Goal: Task Accomplishment & Management: Manage account settings

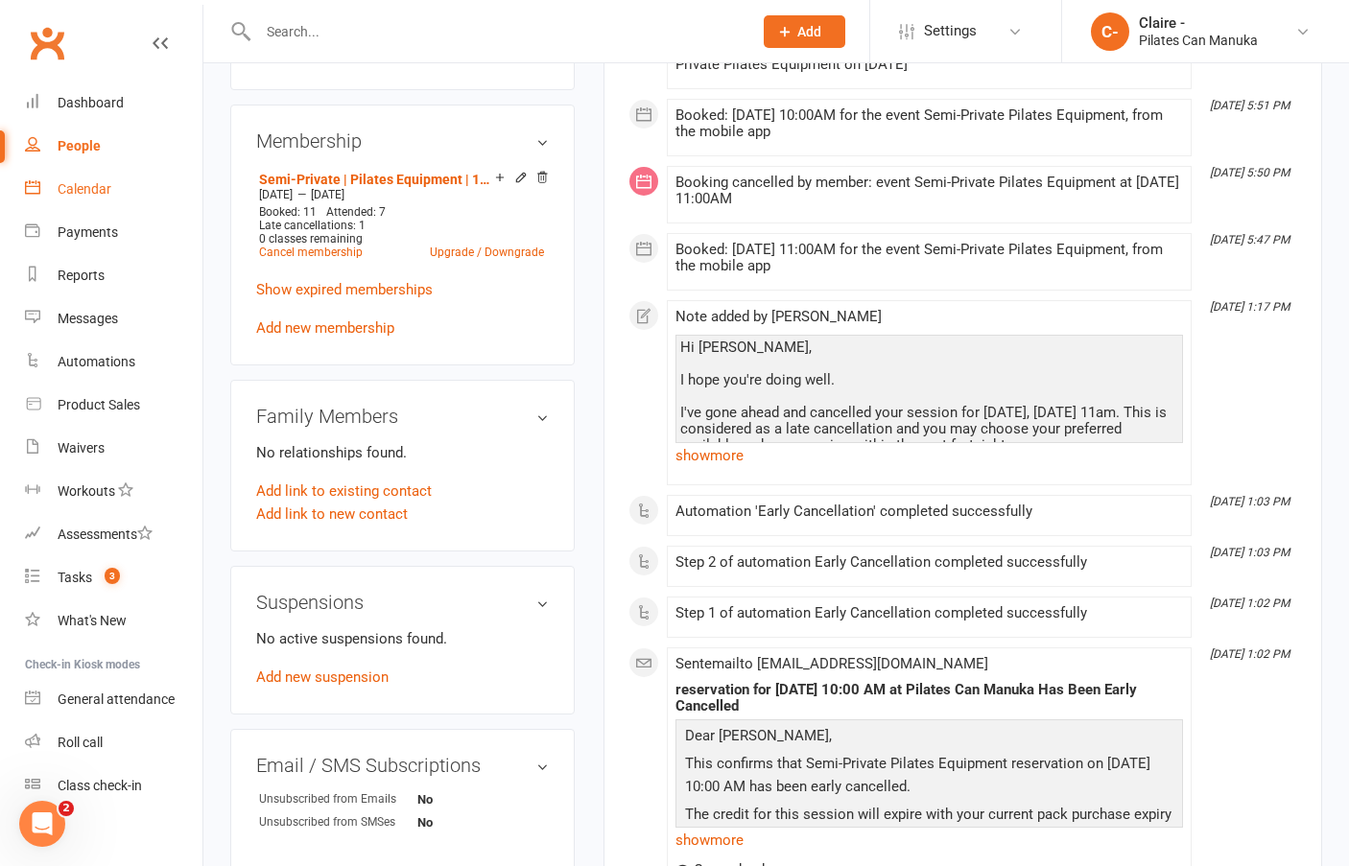
click at [95, 191] on div "Calendar" at bounding box center [85, 188] width 54 height 15
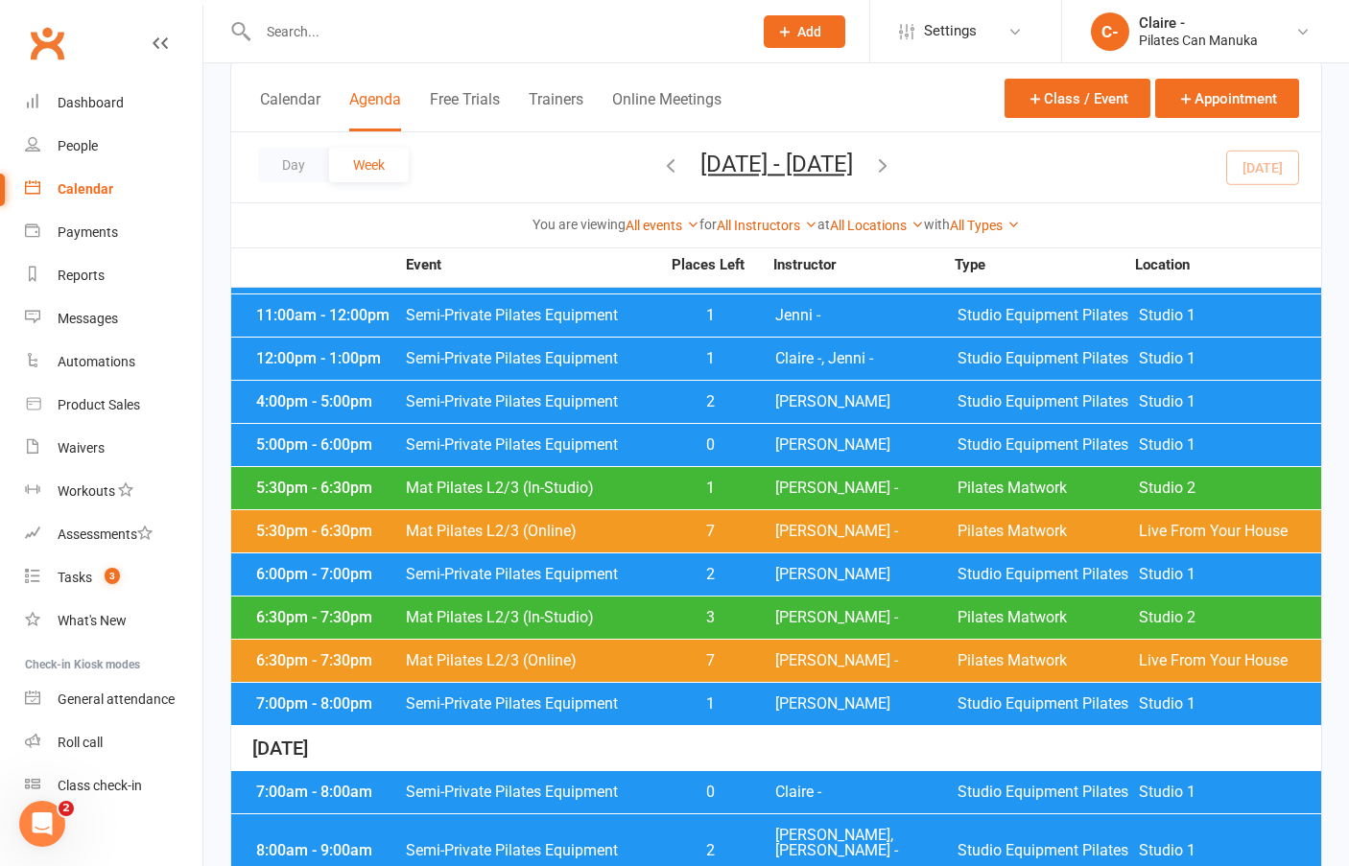
scroll to position [192, 0]
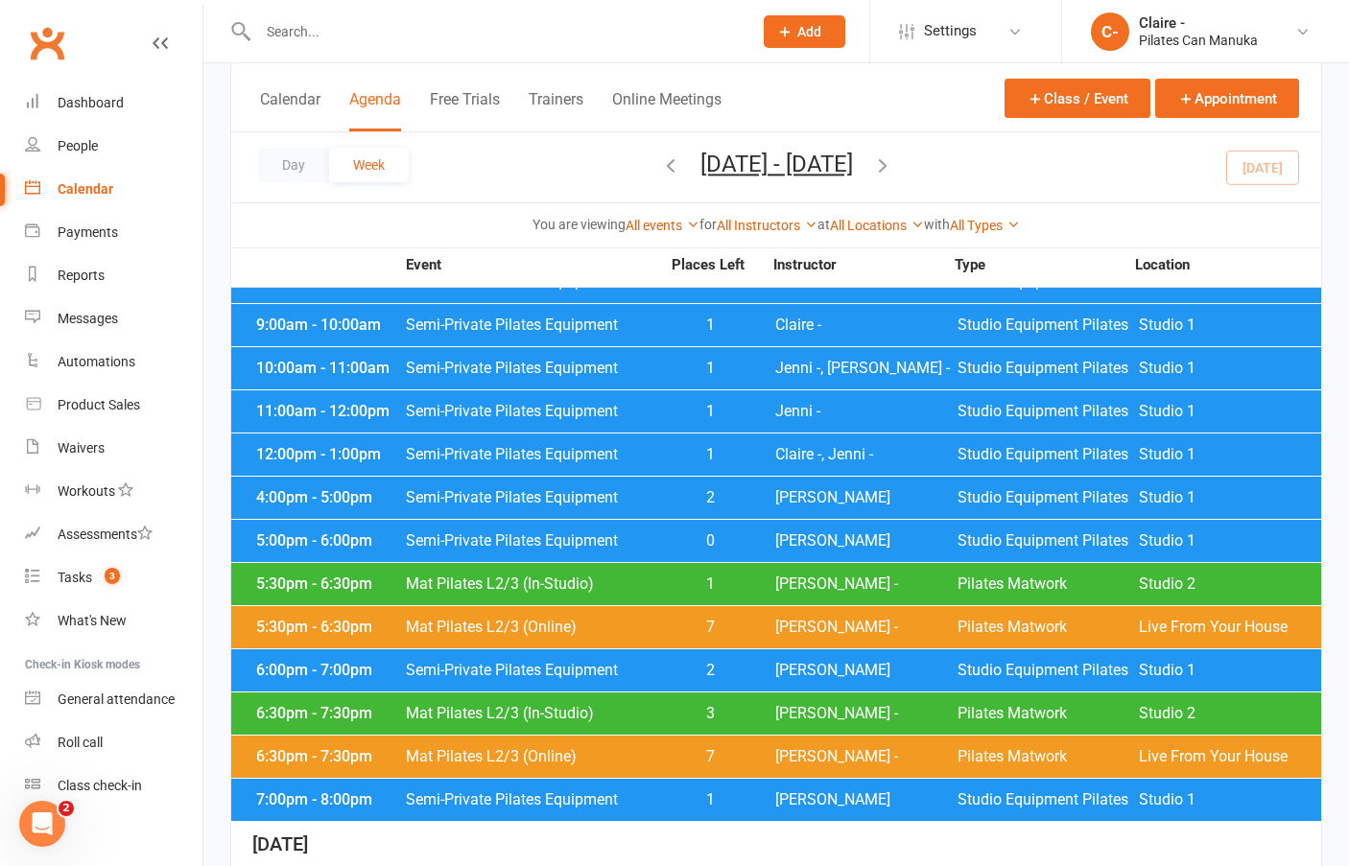
click at [788, 669] on span "[PERSON_NAME]" at bounding box center [866, 670] width 182 height 15
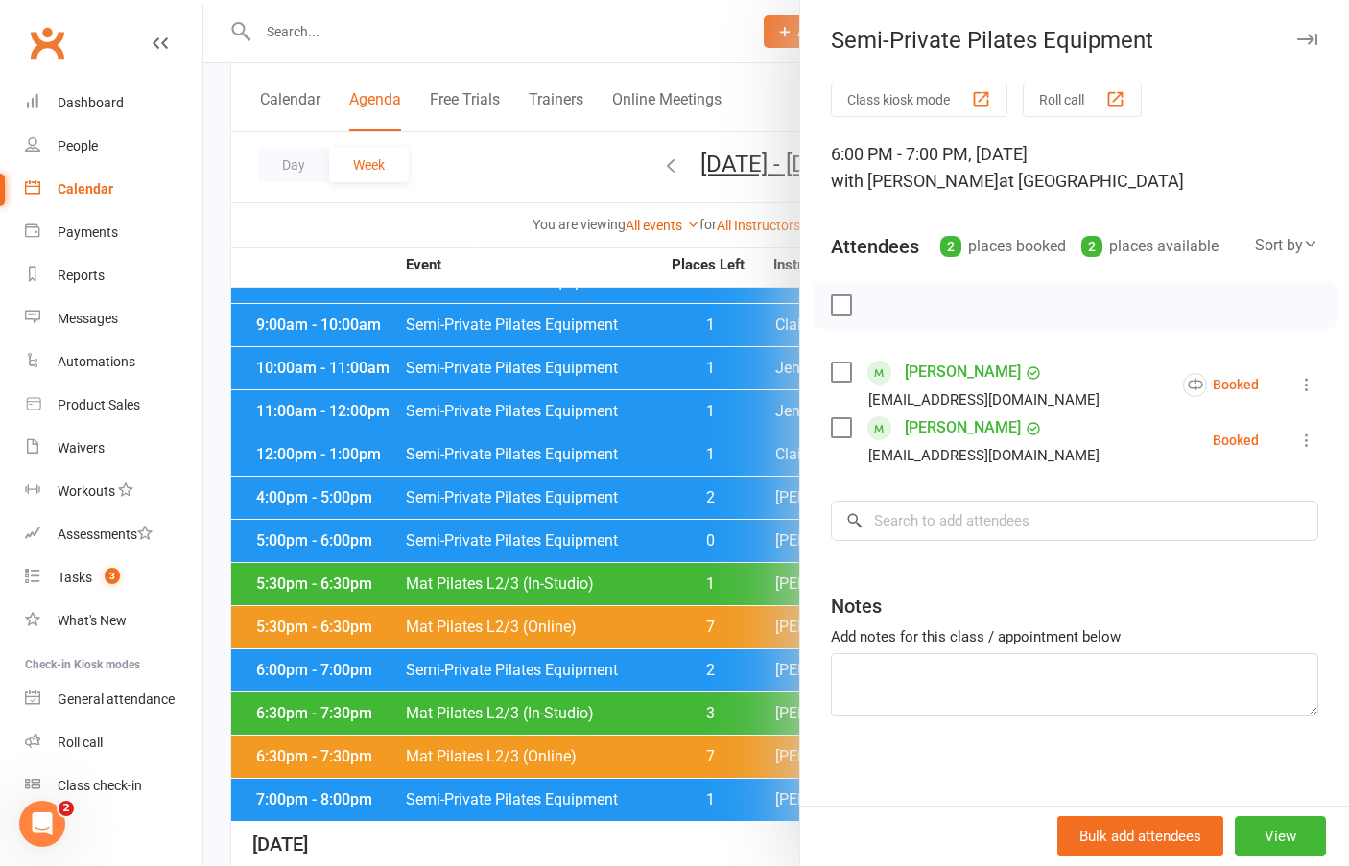
click at [634, 268] on div at bounding box center [776, 433] width 1146 height 866
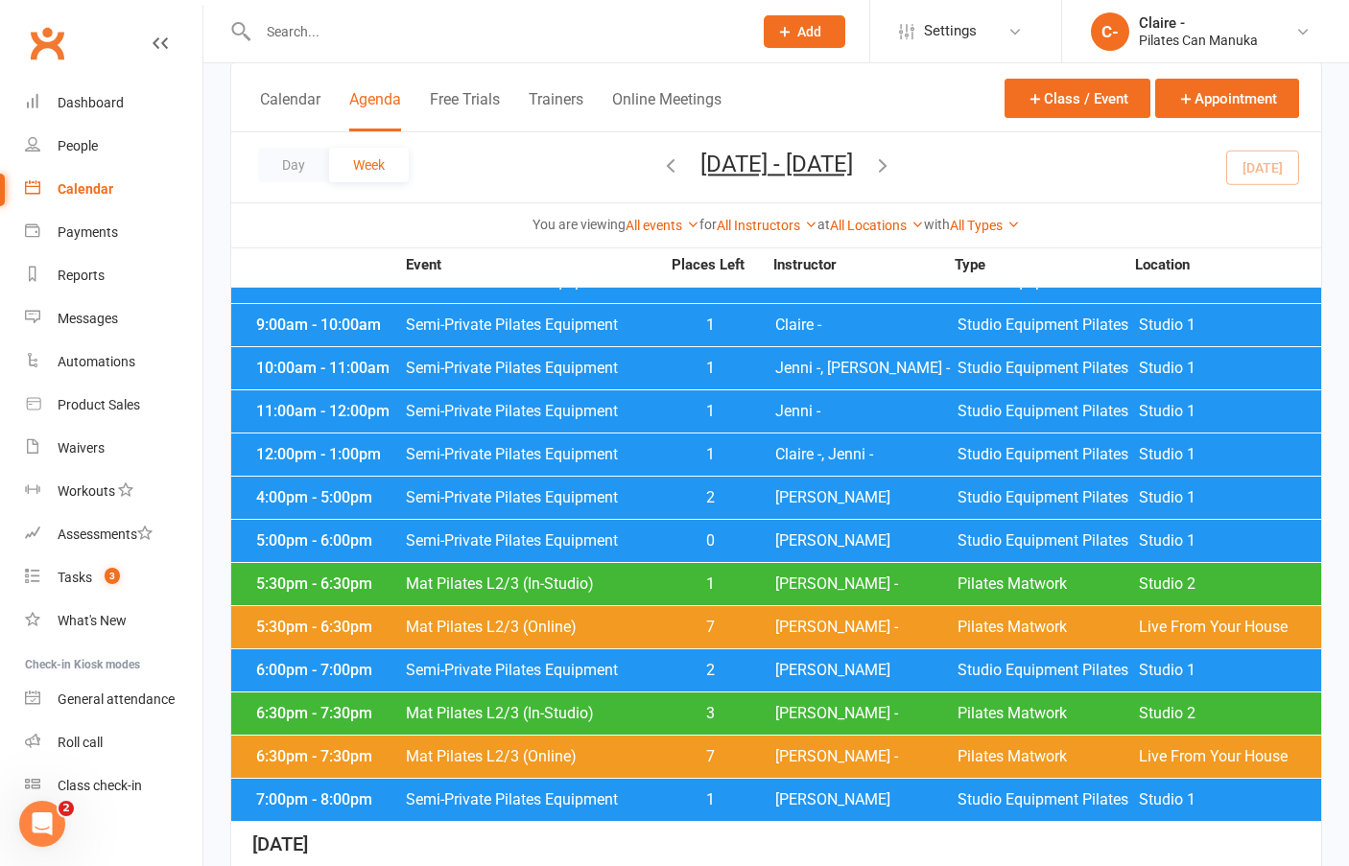
click at [790, 555] on div "5:00pm - 6:00pm Semi-Private Pilates Equipment 0 Claire D Studio Equipment Pila…" at bounding box center [776, 541] width 1090 height 42
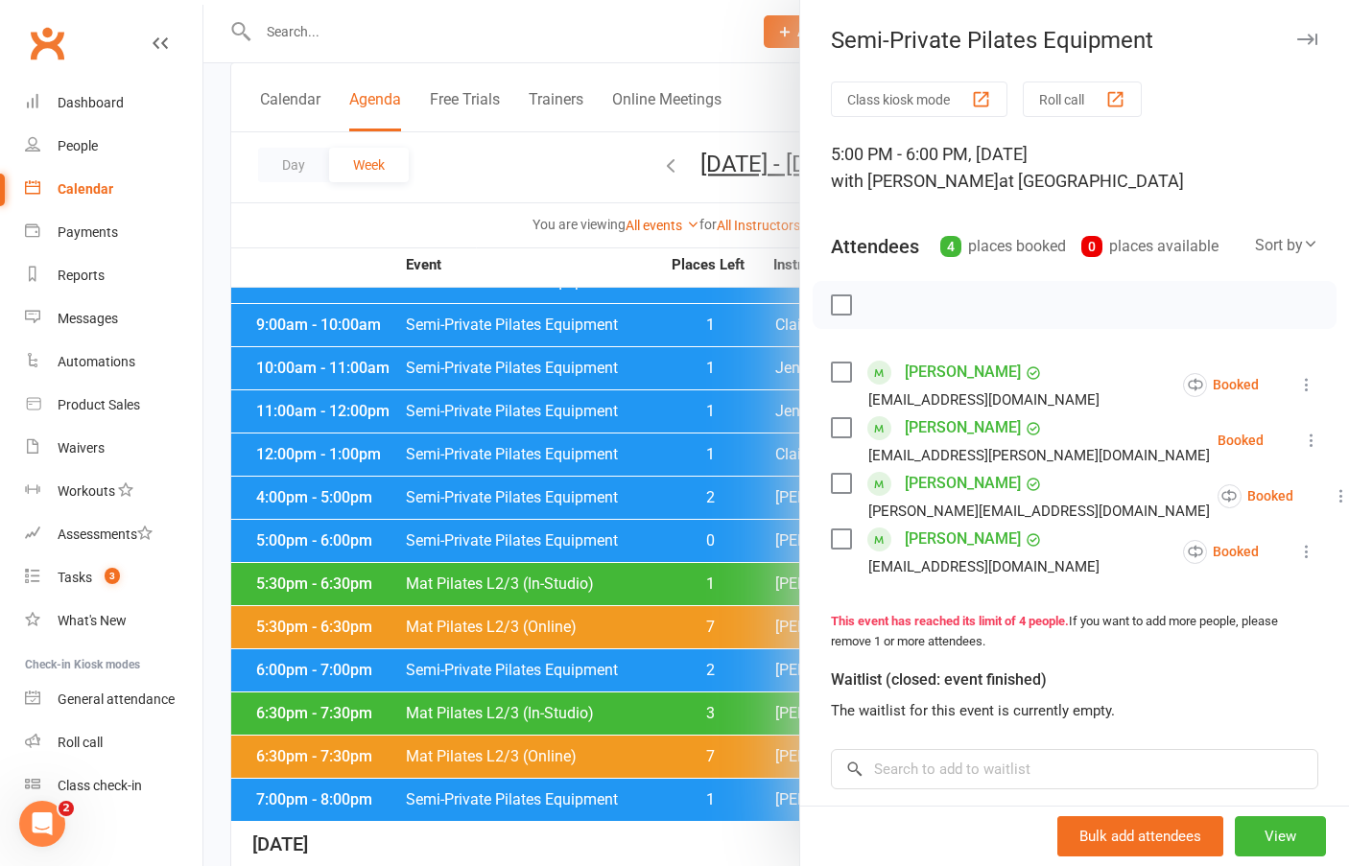
click at [571, 252] on div at bounding box center [776, 433] width 1146 height 866
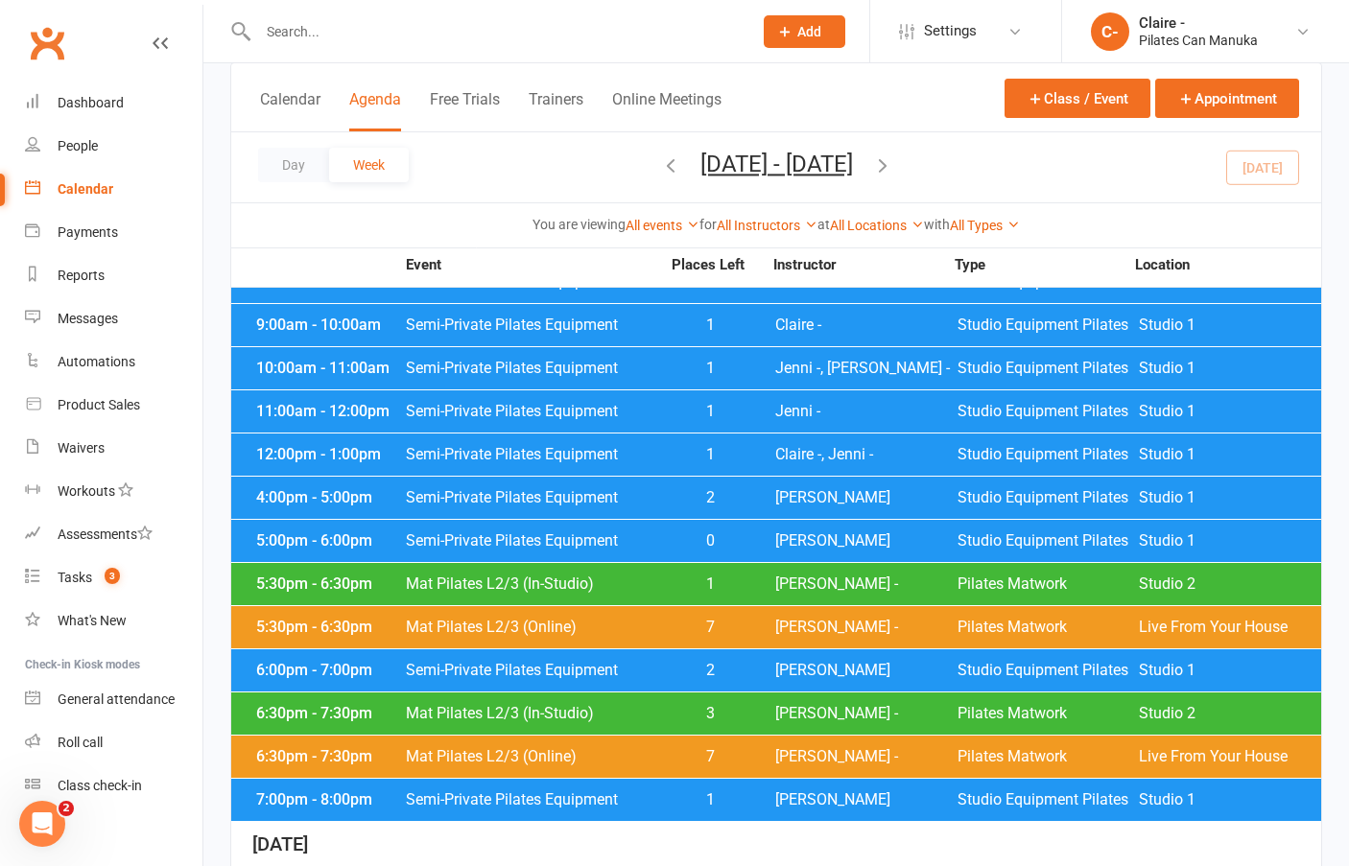
click at [795, 812] on div "7:00pm - 8:00pm Semi-Private Pilates Equipment 1 Claire D Studio Equipment Pila…" at bounding box center [776, 800] width 1090 height 42
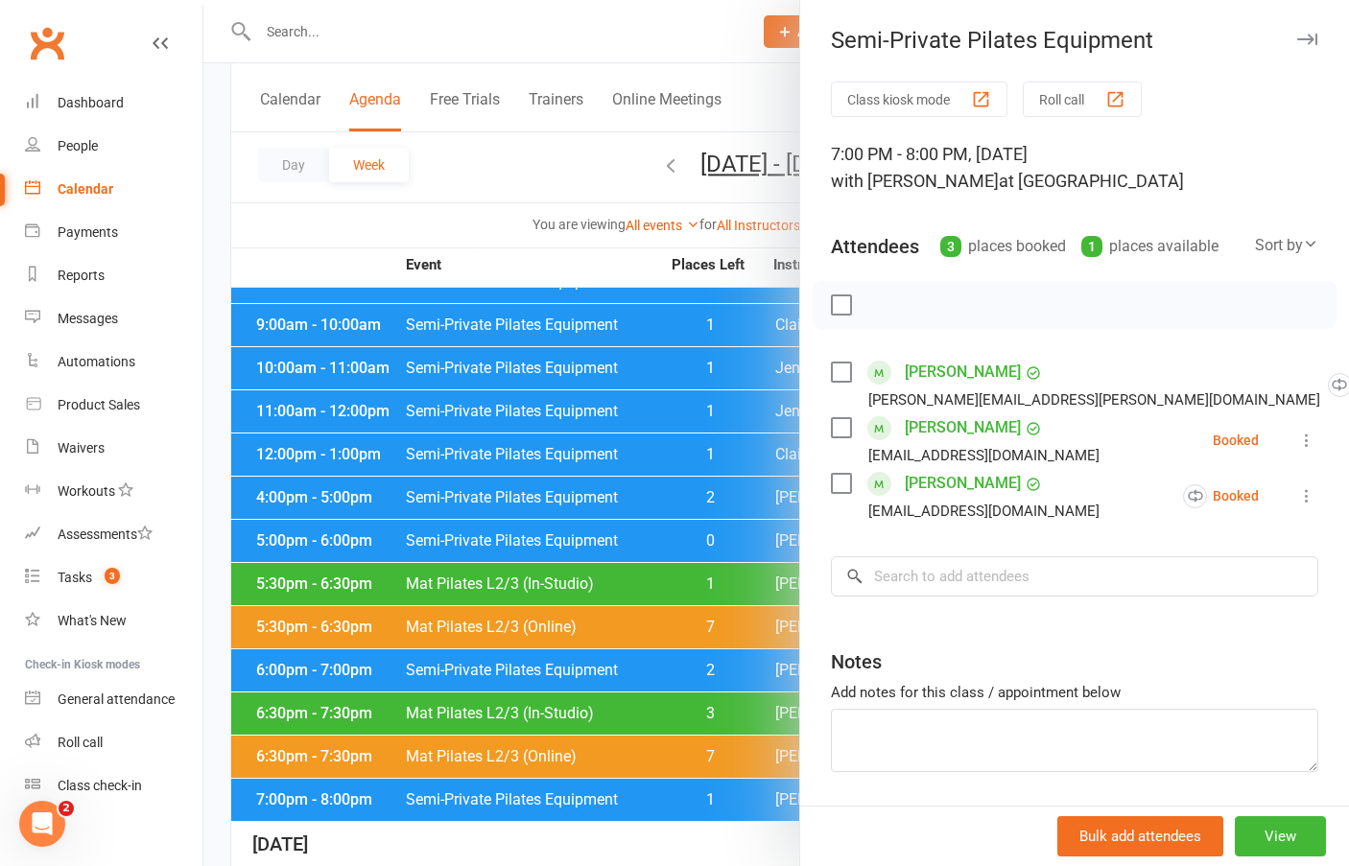
click at [603, 245] on div at bounding box center [776, 433] width 1146 height 866
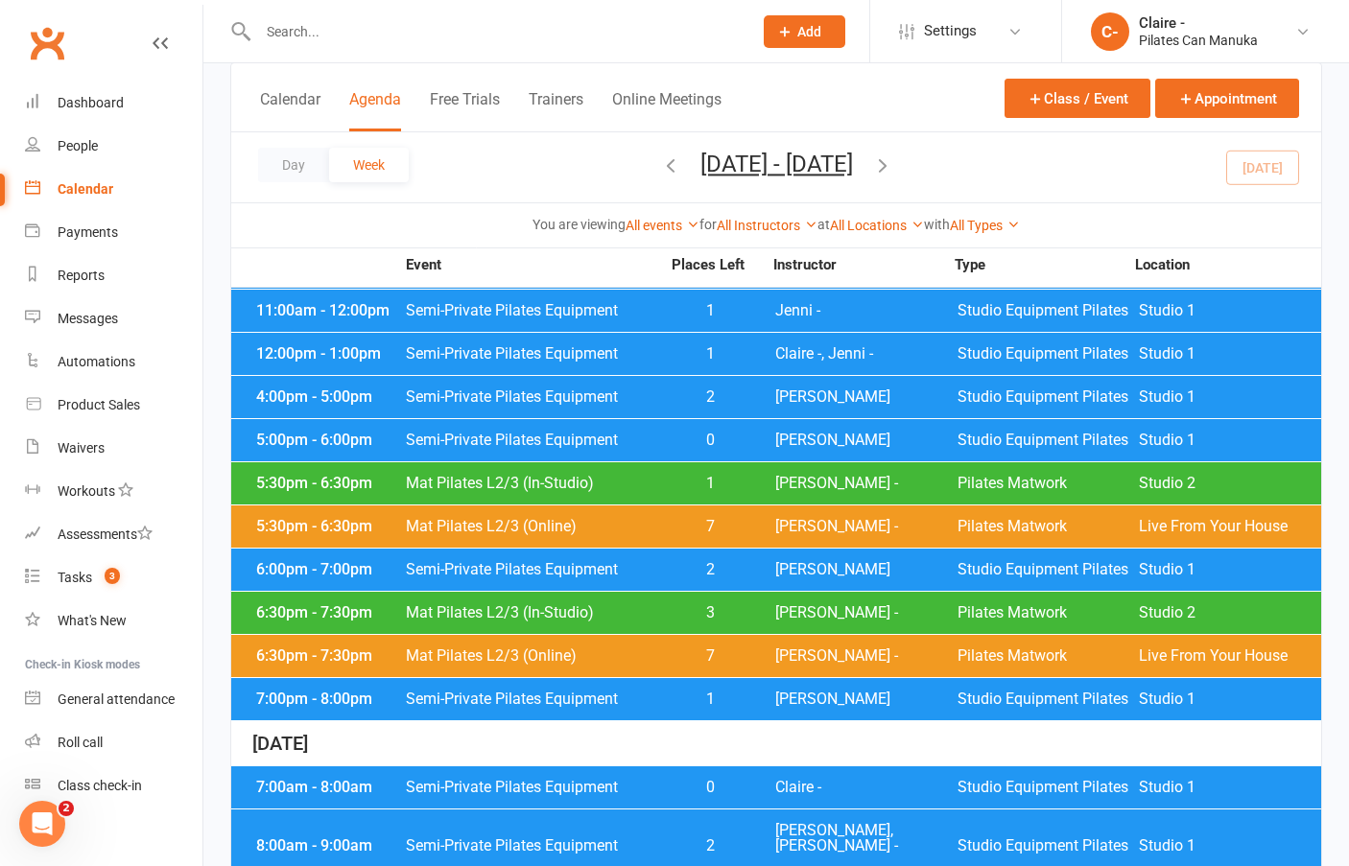
scroll to position [672, 0]
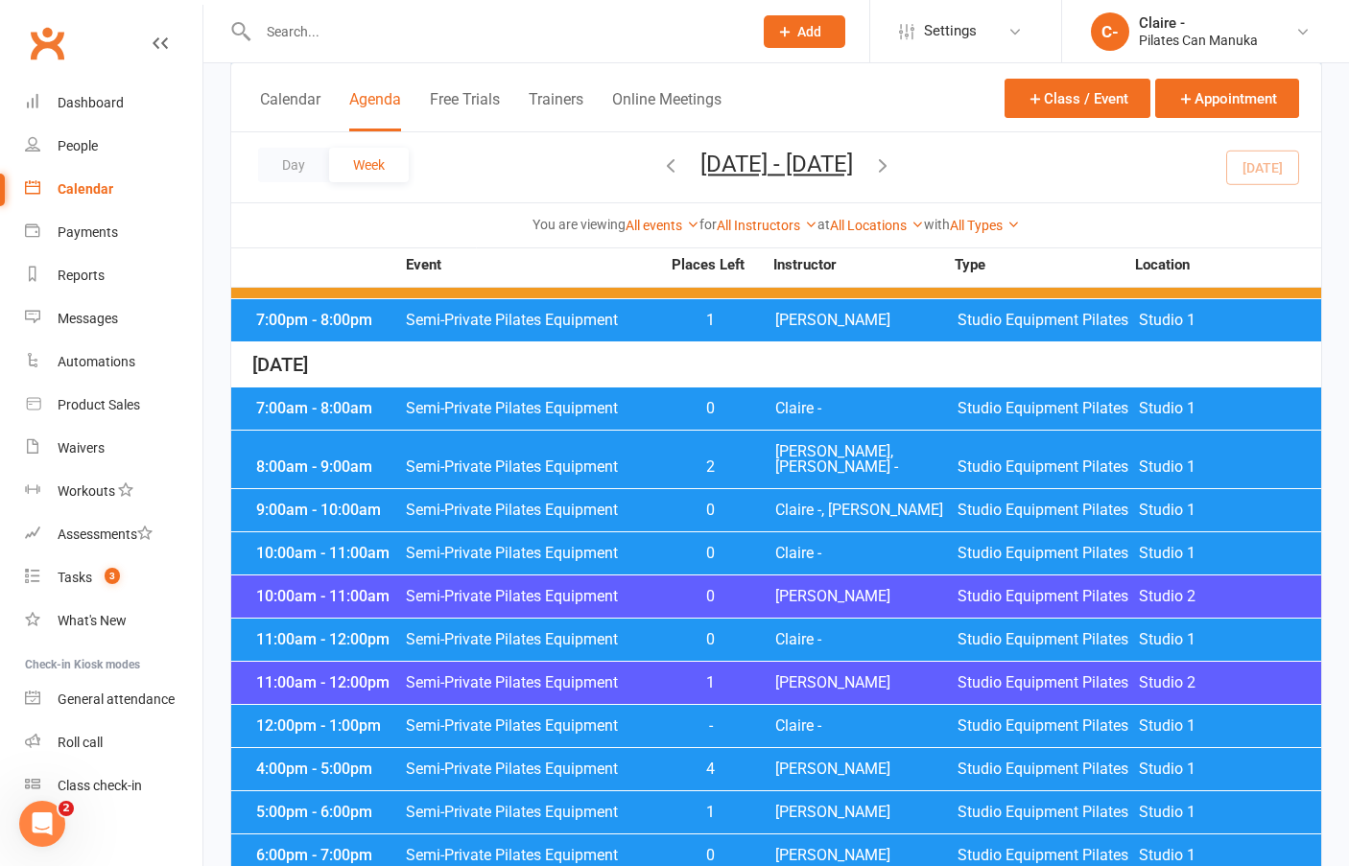
click at [650, 442] on div "8:00am - 9:00am Semi-Private Pilates Equipment 2 [PERSON_NAME], [PERSON_NAME] -…" at bounding box center [776, 460] width 1090 height 58
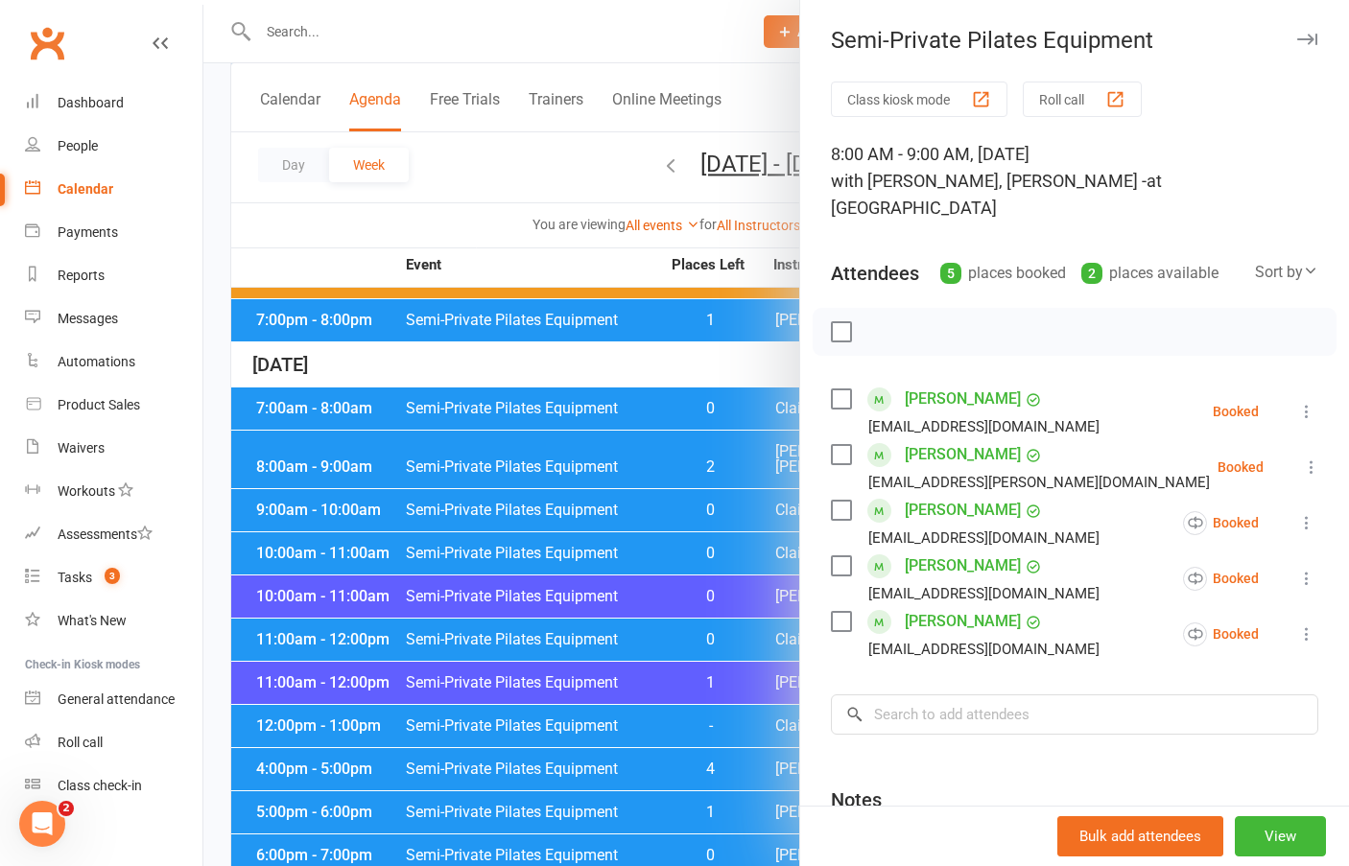
click at [572, 356] on div at bounding box center [776, 433] width 1146 height 866
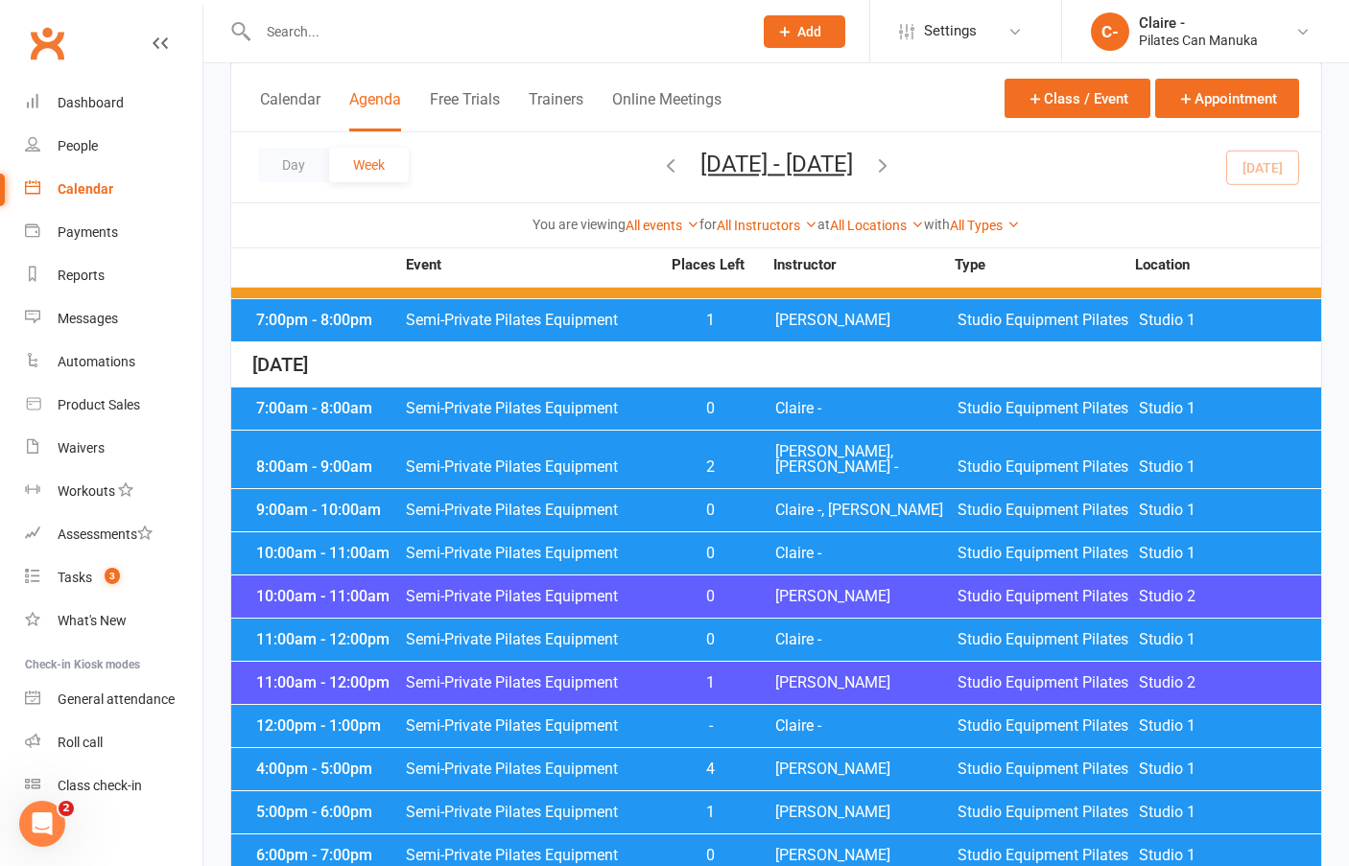
click at [723, 503] on span "0" at bounding box center [710, 510] width 101 height 15
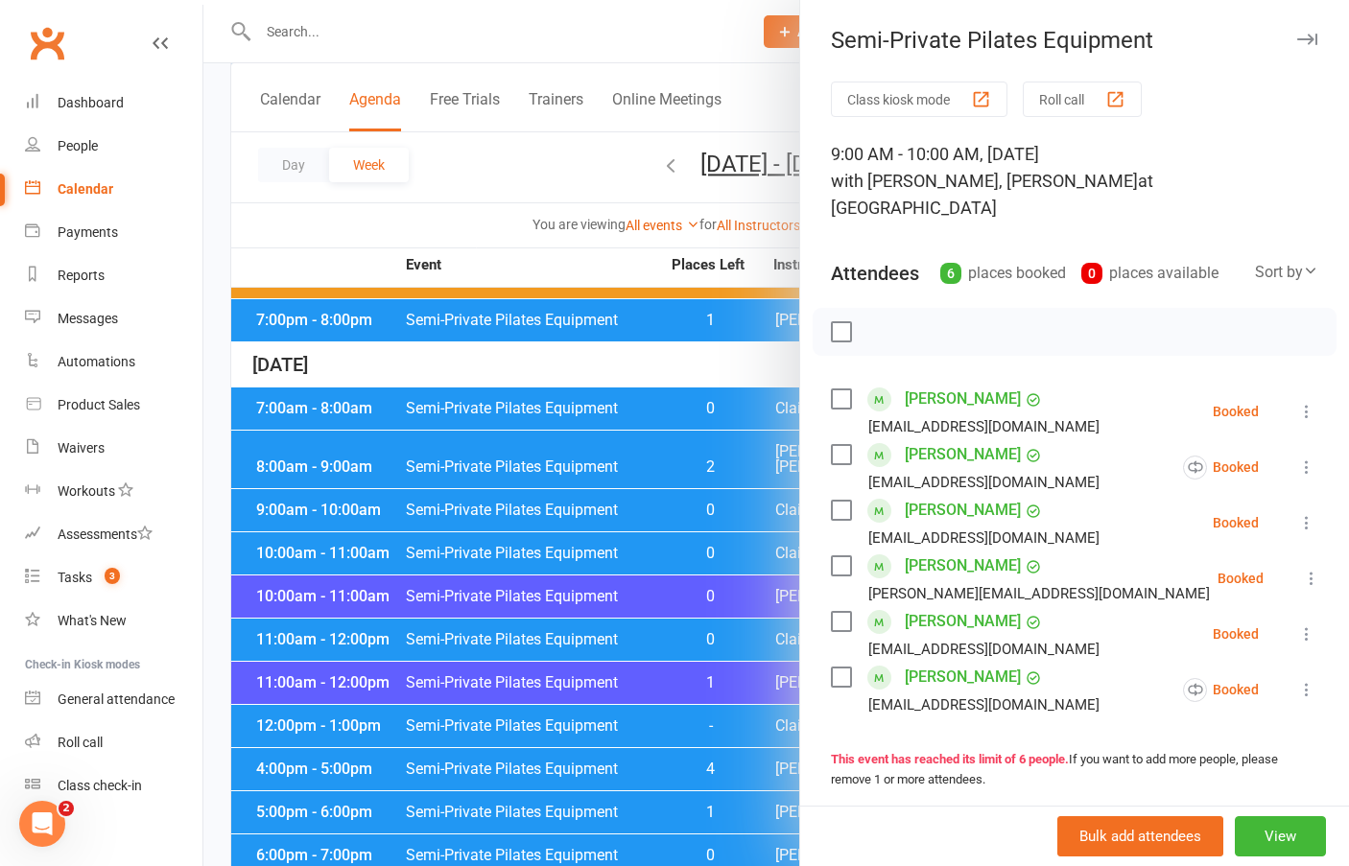
click at [618, 371] on div at bounding box center [776, 433] width 1146 height 866
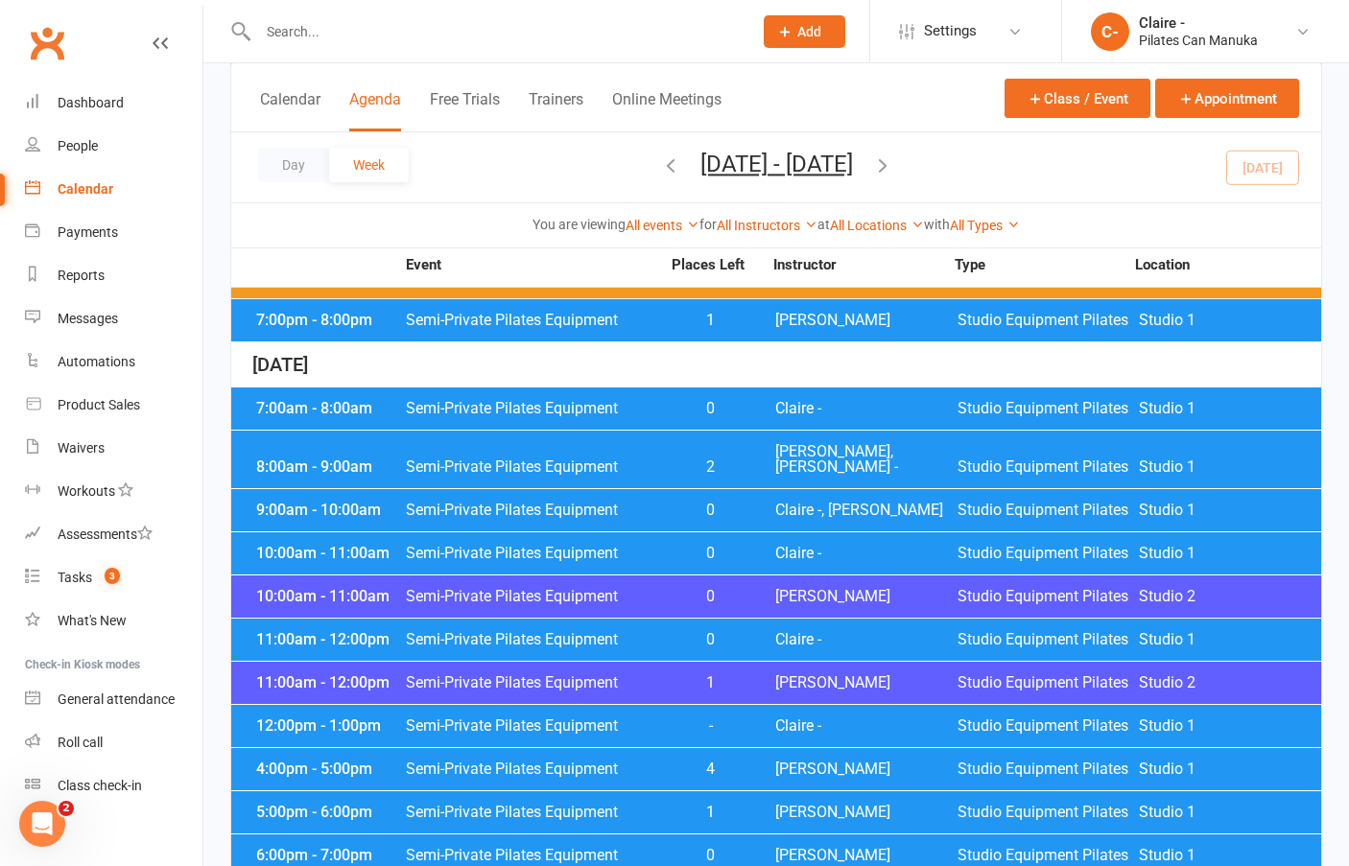
click at [805, 552] on div "10:00am - 11:00am Semi-Private Pilates Equipment 0 Claire - Studio Equipment Pi…" at bounding box center [776, 553] width 1090 height 42
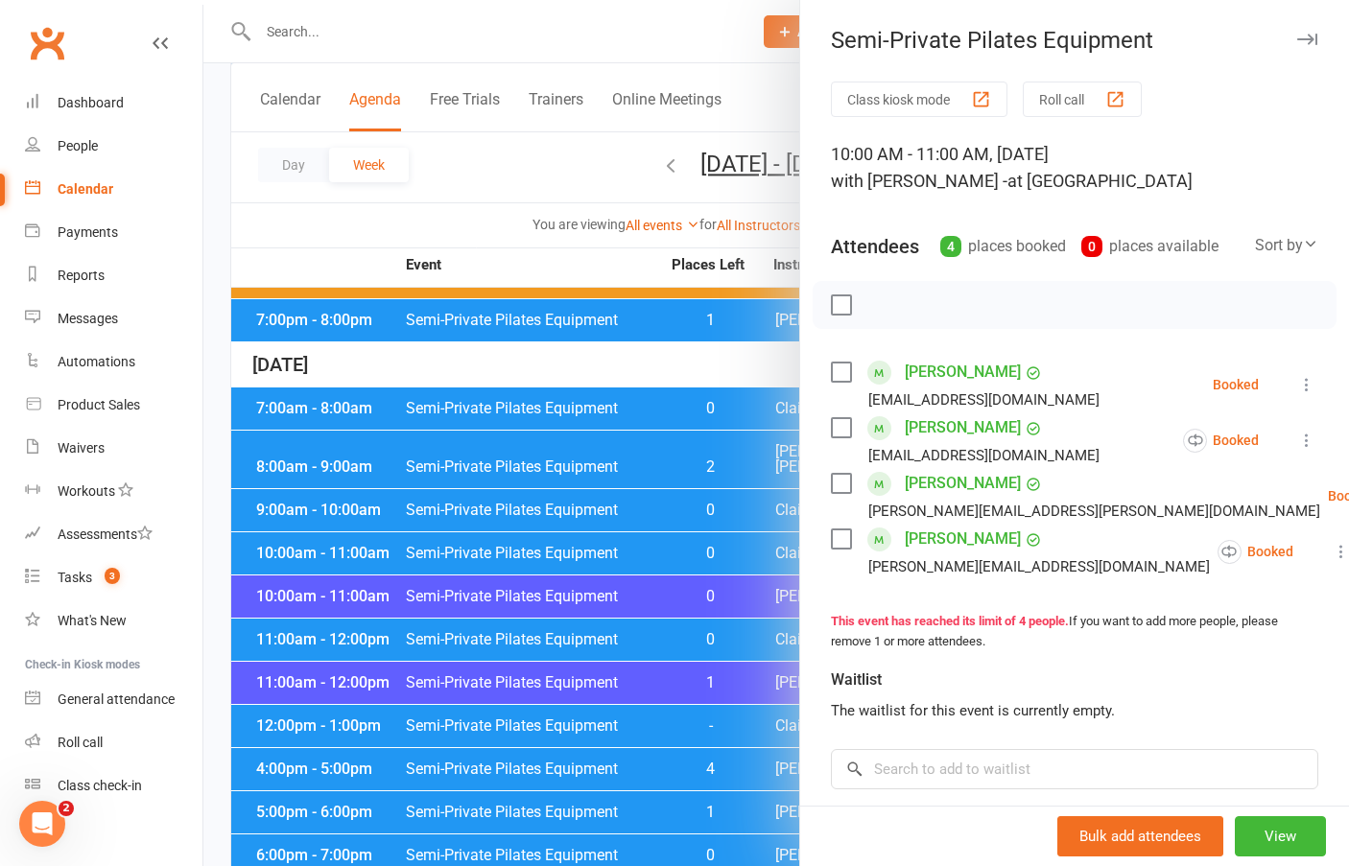
click at [692, 351] on div at bounding box center [776, 433] width 1146 height 866
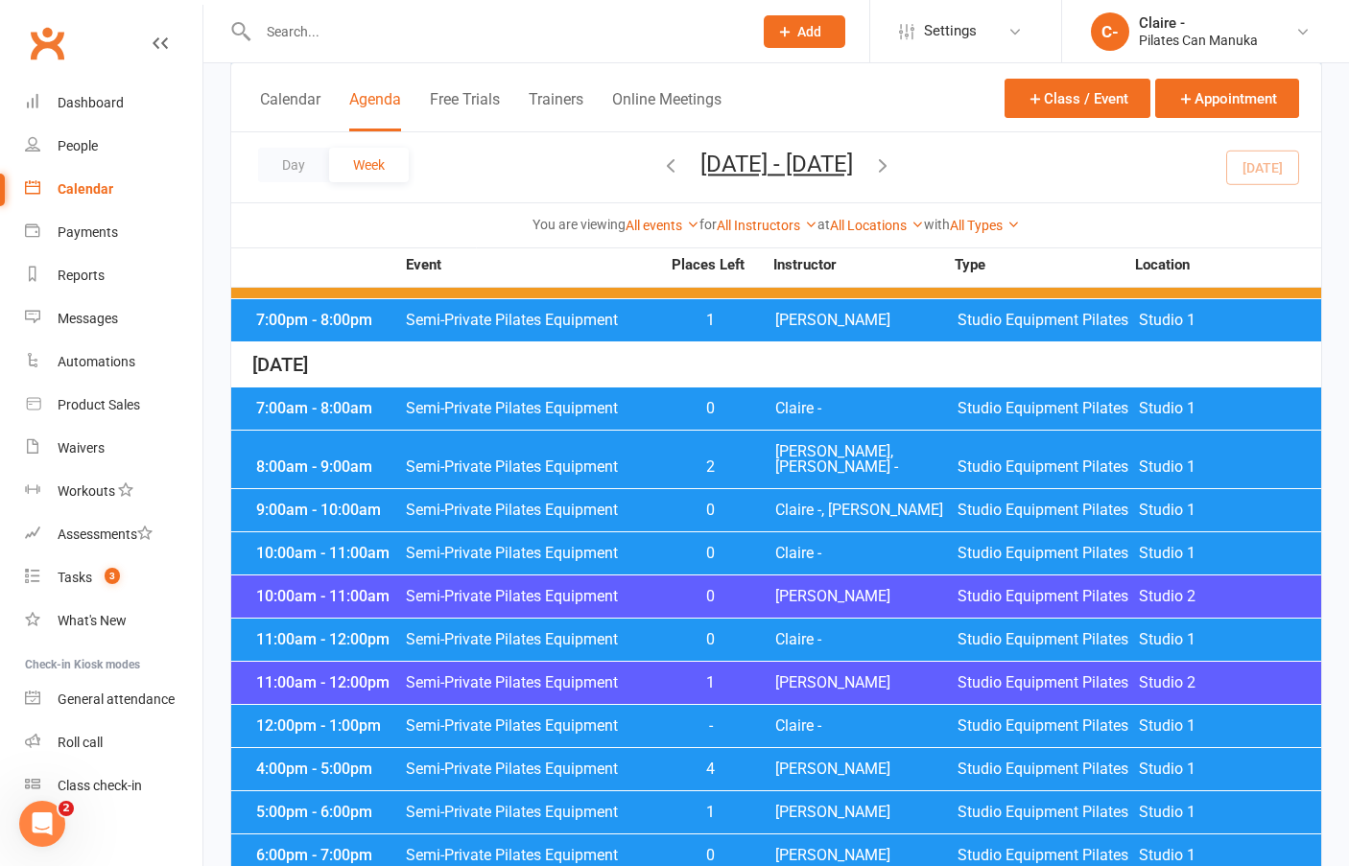
click at [779, 632] on span "Claire -" at bounding box center [866, 639] width 182 height 15
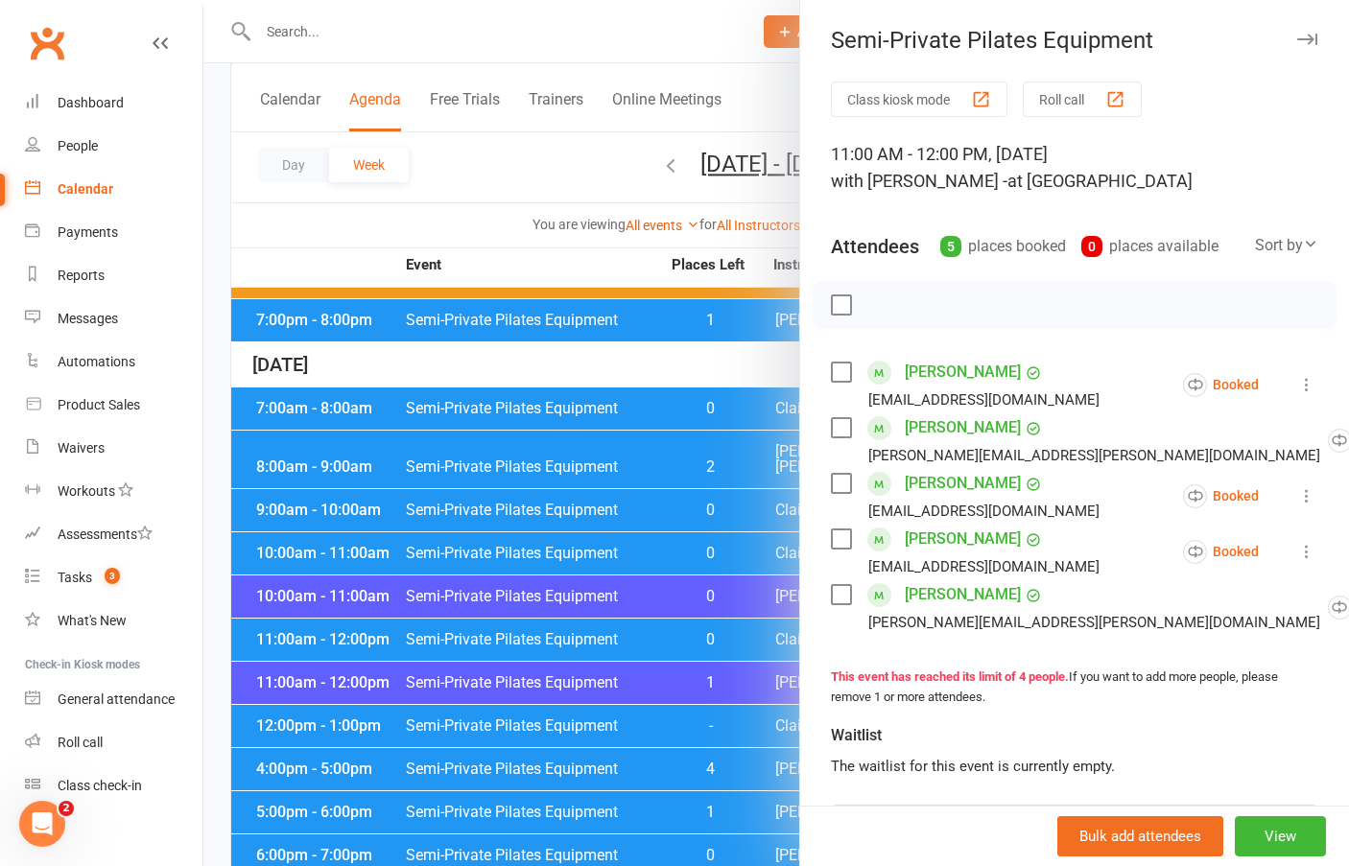
click at [650, 380] on div at bounding box center [776, 433] width 1146 height 866
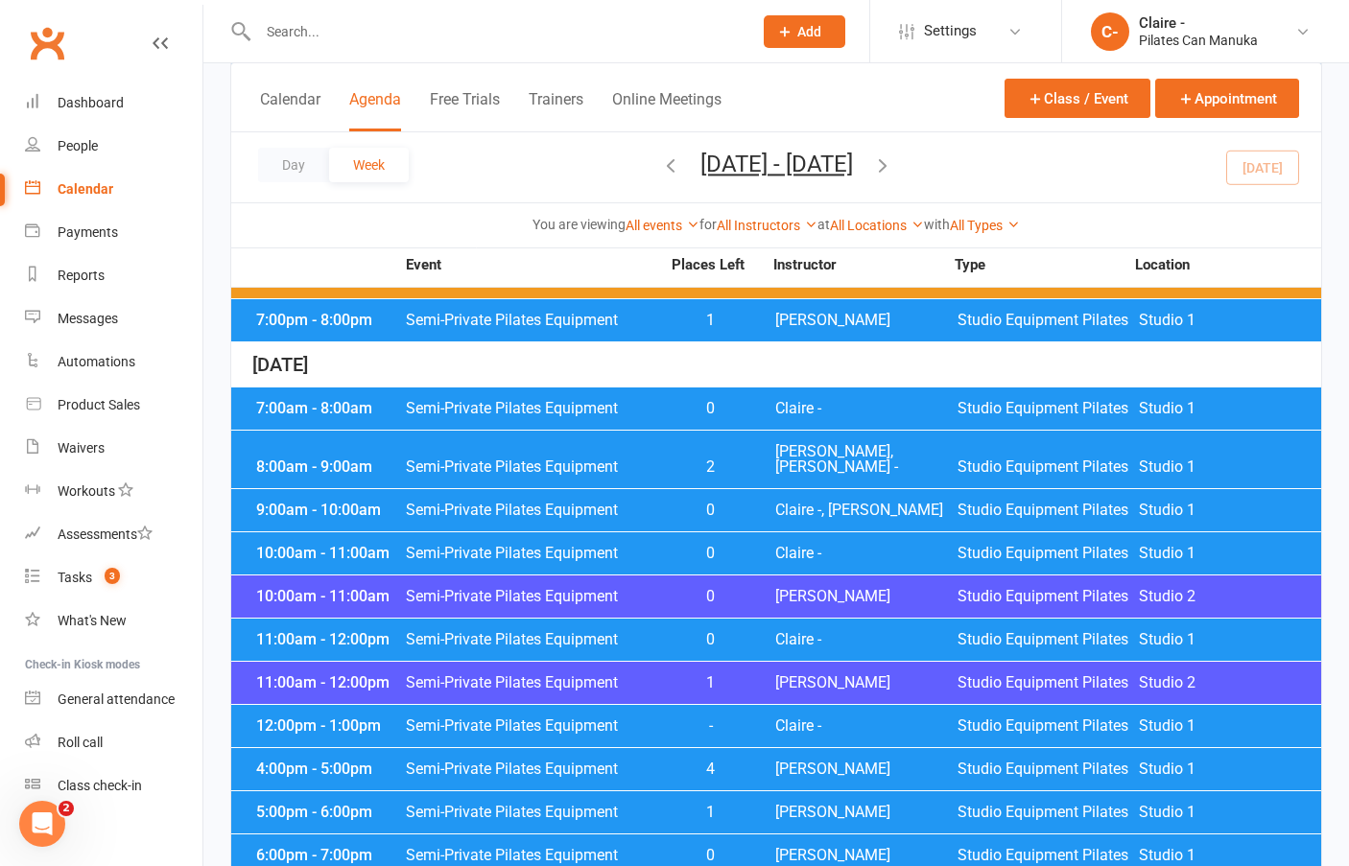
click at [816, 675] on span "[PERSON_NAME]" at bounding box center [866, 682] width 182 height 15
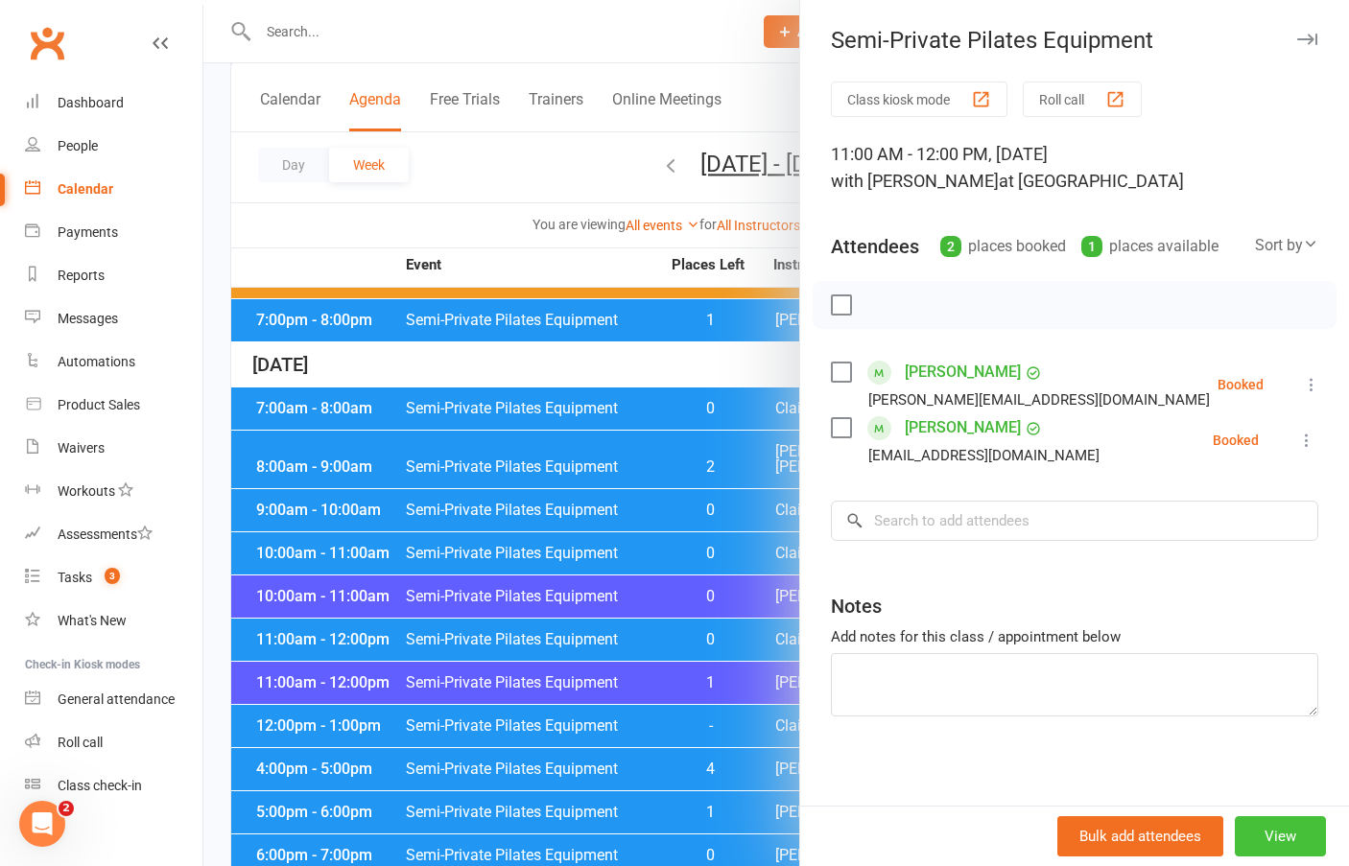
click at [1253, 839] on button "View" at bounding box center [1280, 836] width 91 height 40
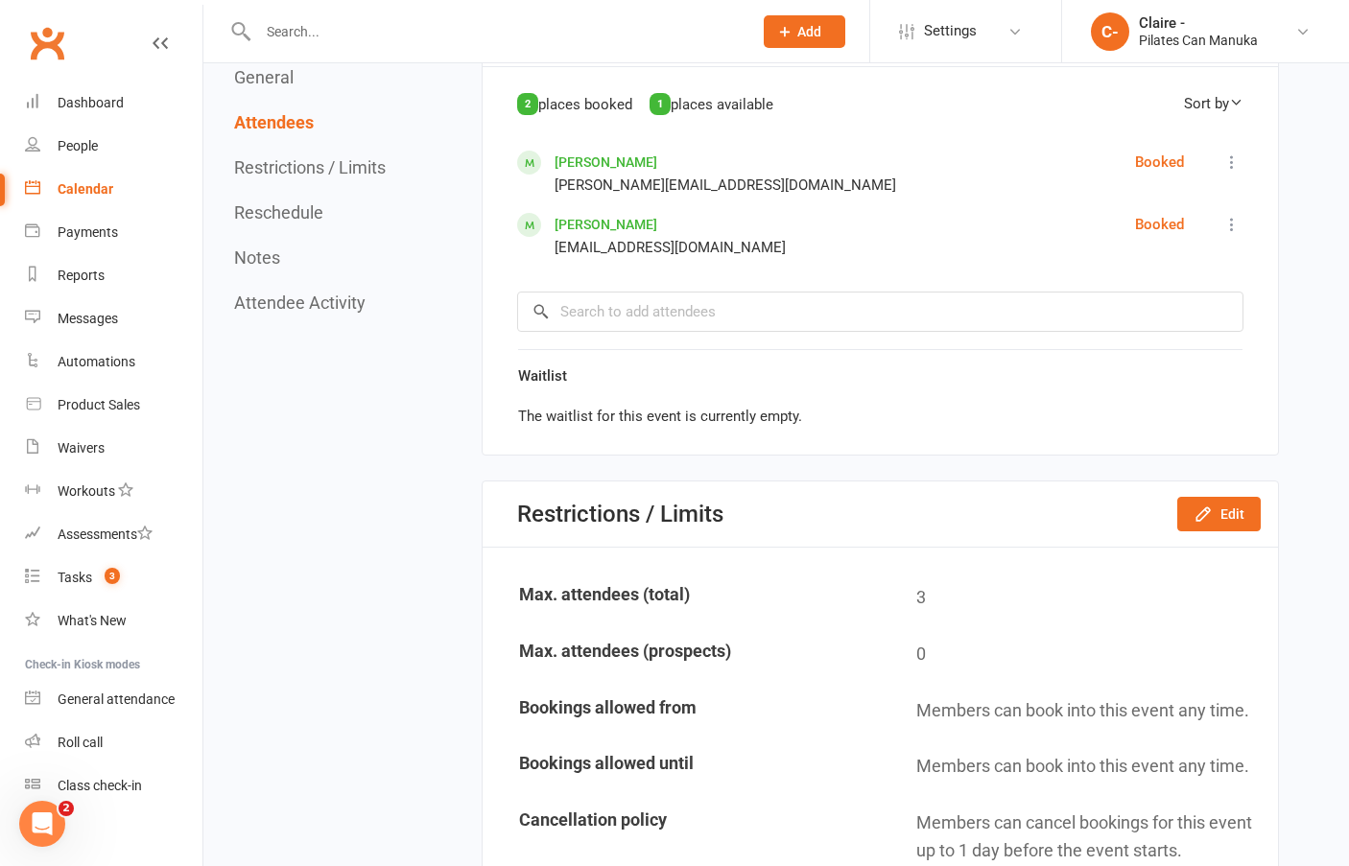
scroll to position [1151, 0]
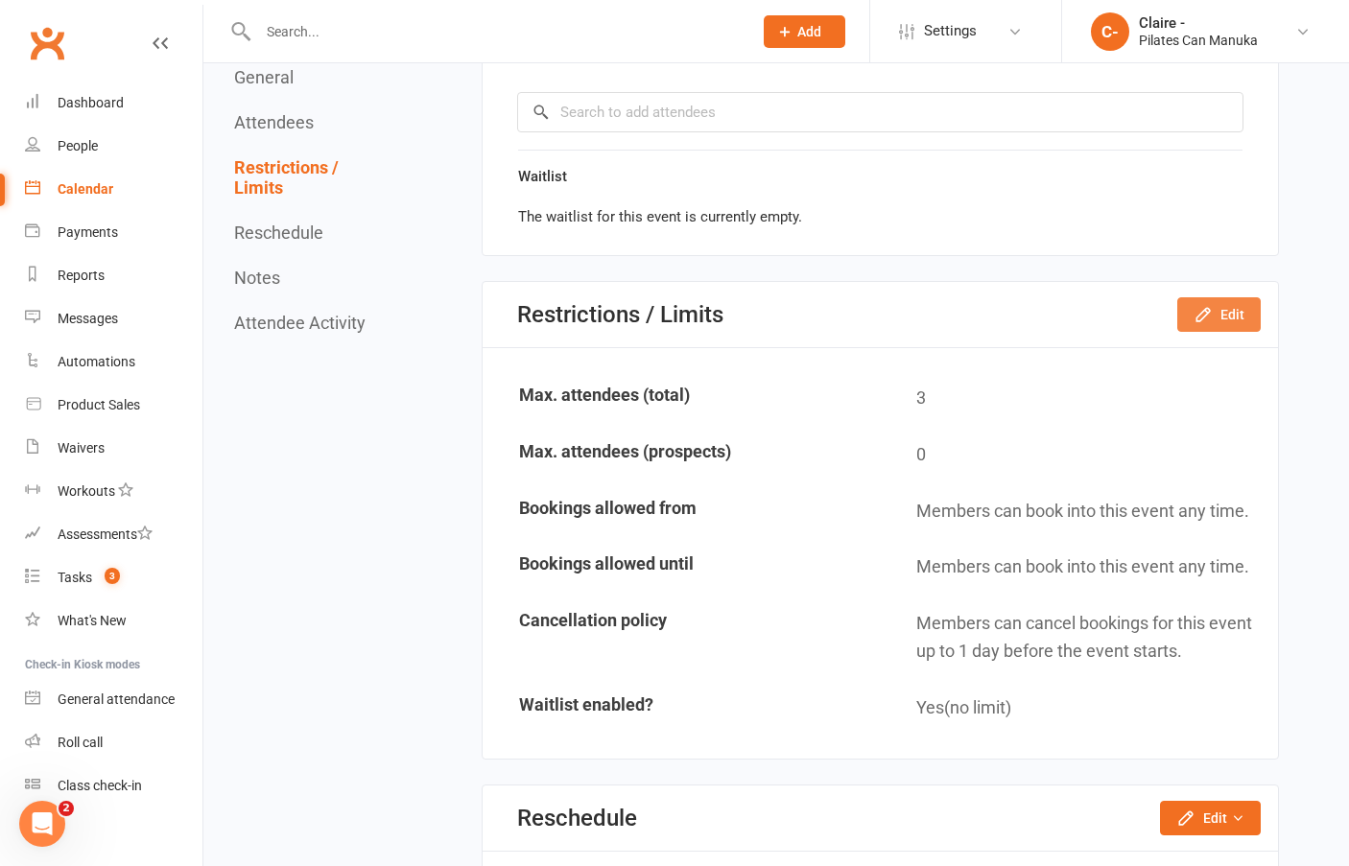
click at [1247, 322] on button "Edit" at bounding box center [1218, 314] width 83 height 35
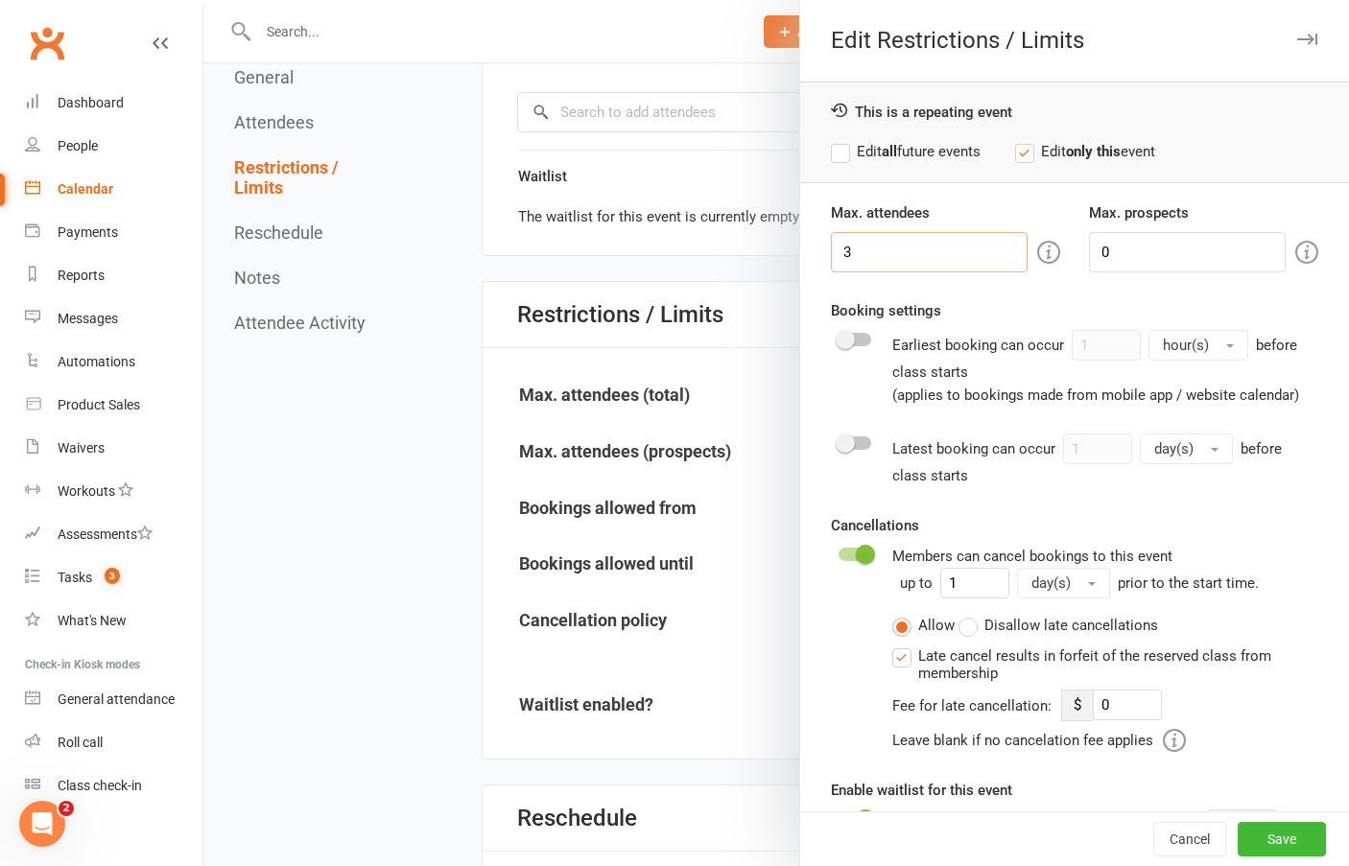
drag, startPoint x: 877, startPoint y: 260, endPoint x: 816, endPoint y: 262, distance: 60.5
click at [845, 260] on input "3" at bounding box center [929, 252] width 197 height 40
type input "2"
click at [1274, 842] on button "Save" at bounding box center [1282, 839] width 88 height 35
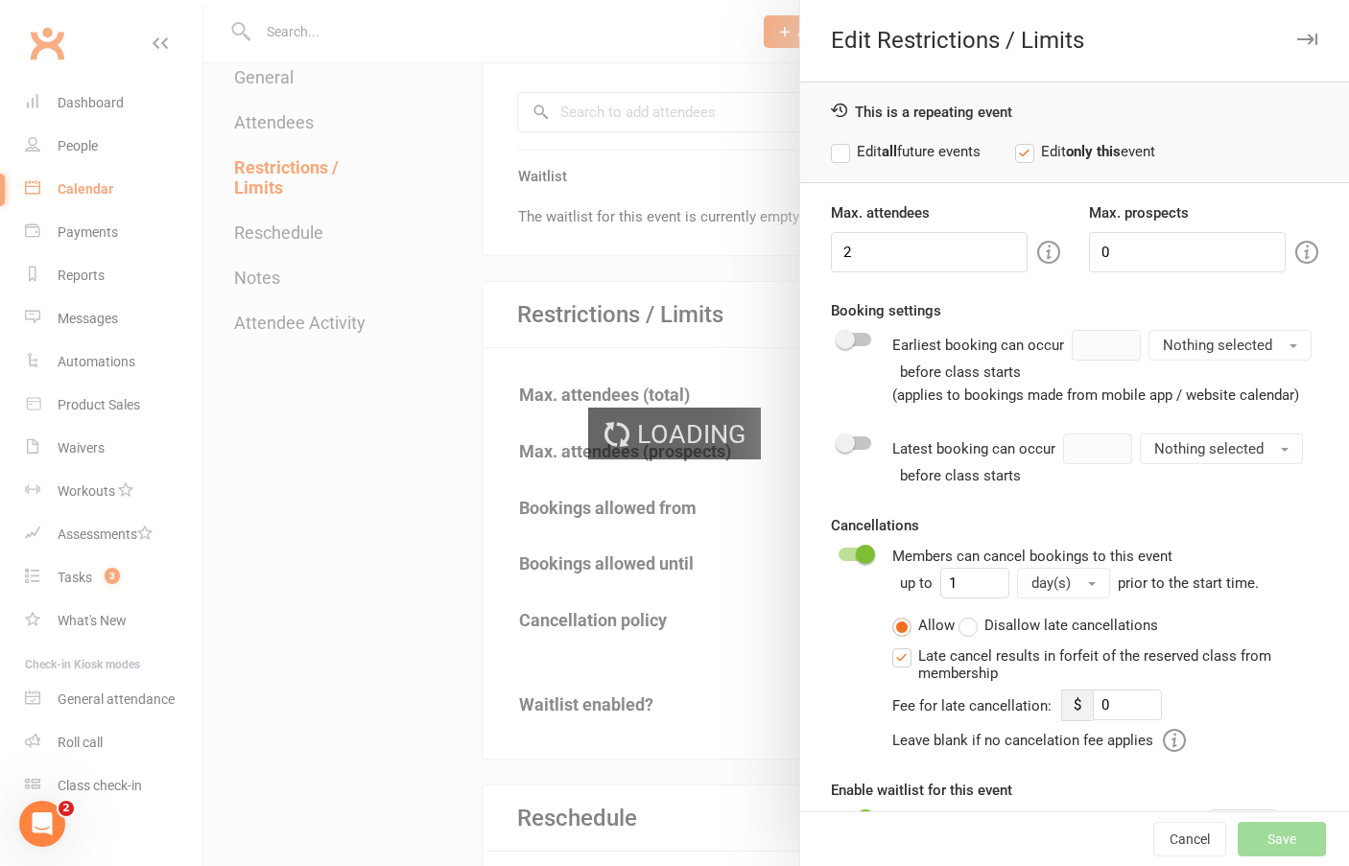
type input "0"
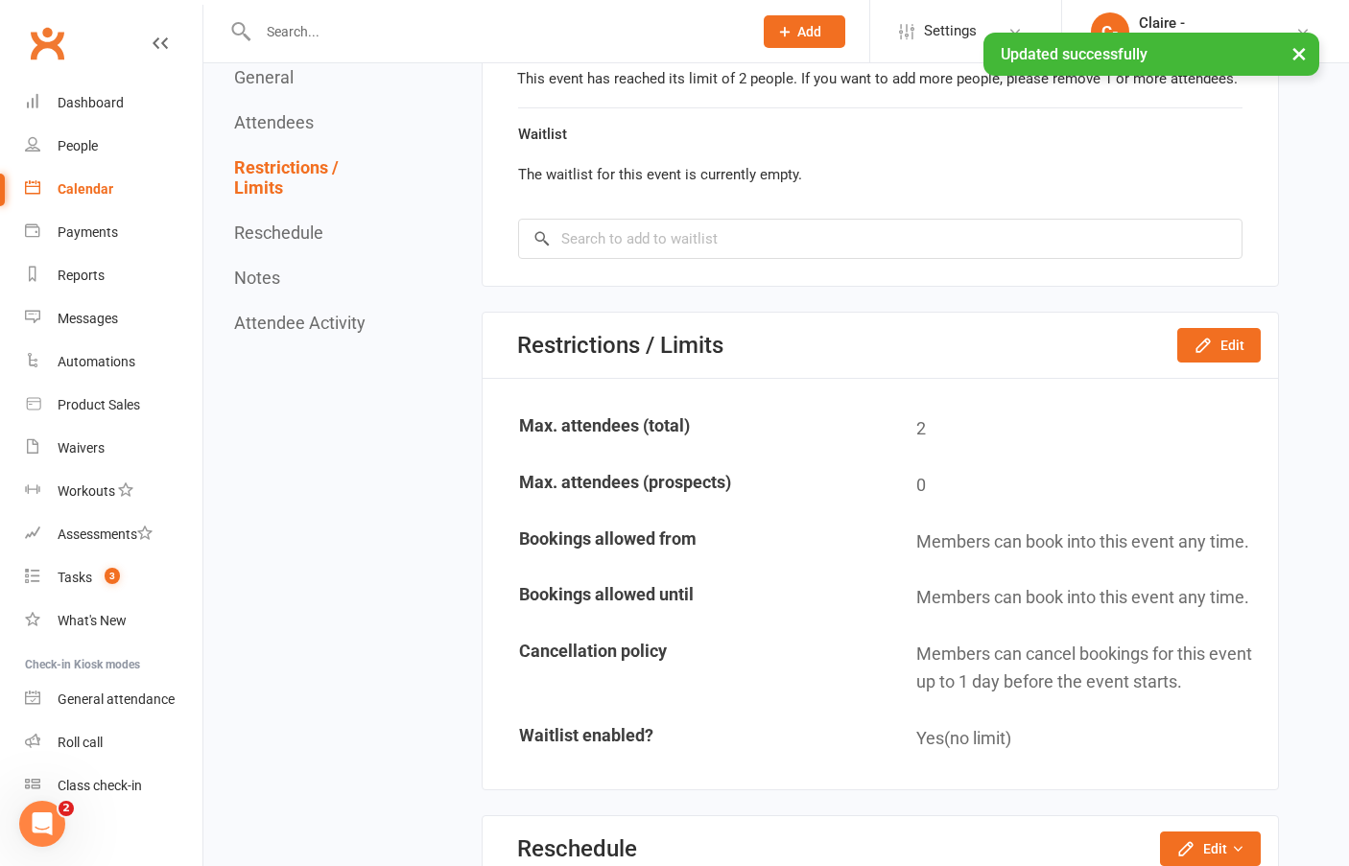
click at [91, 184] on div "Calendar" at bounding box center [86, 188] width 56 height 15
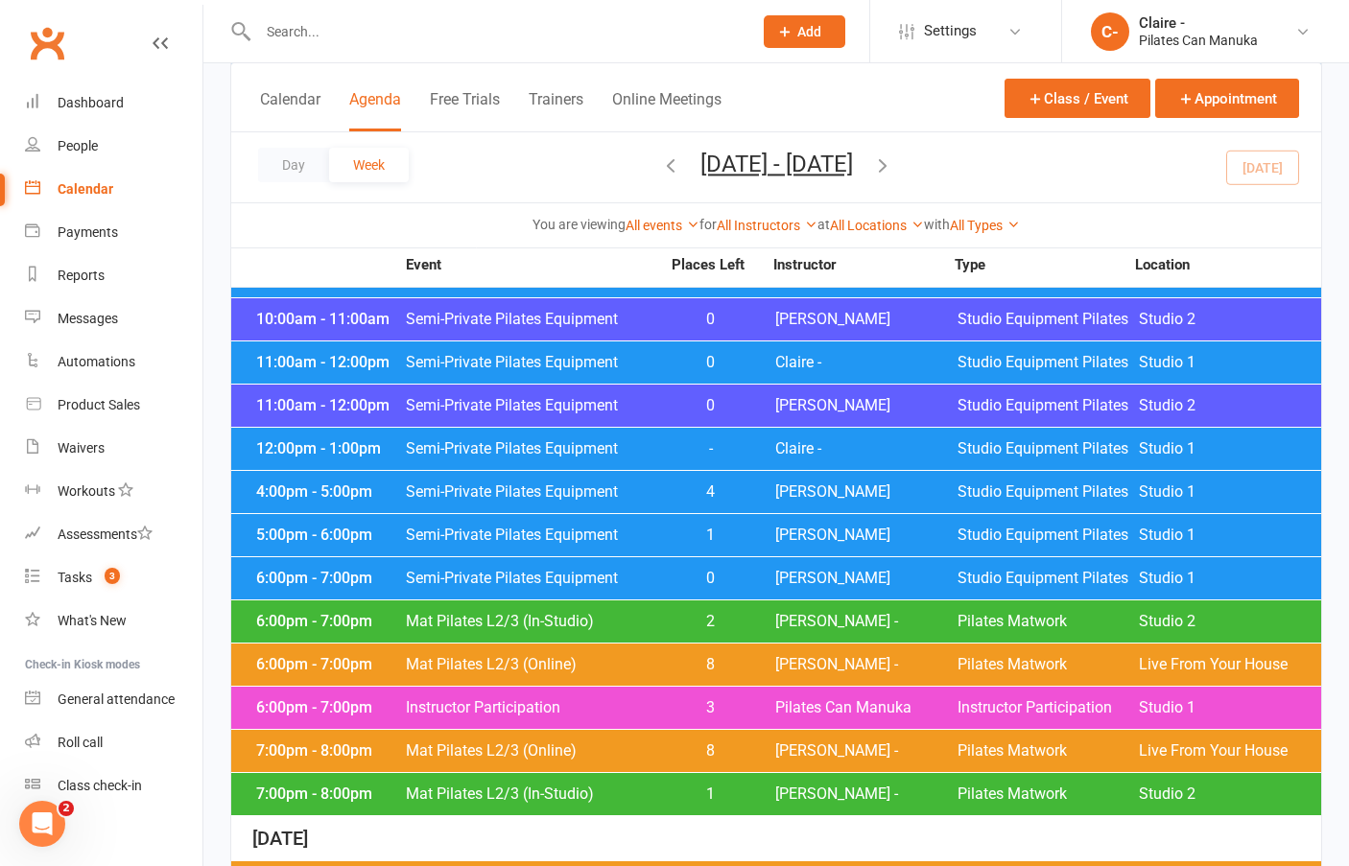
scroll to position [959, 0]
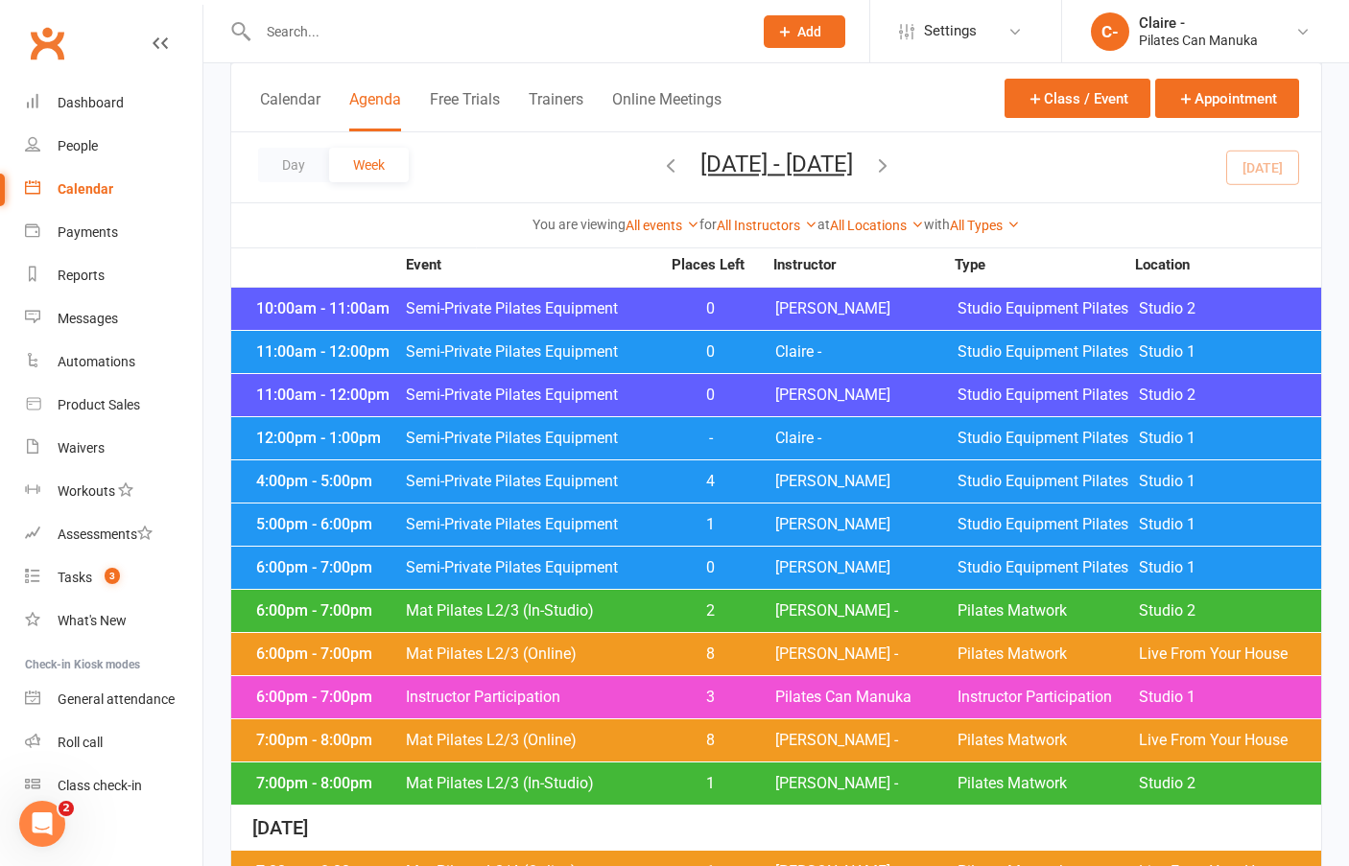
click at [787, 474] on span "[PERSON_NAME]" at bounding box center [866, 481] width 182 height 15
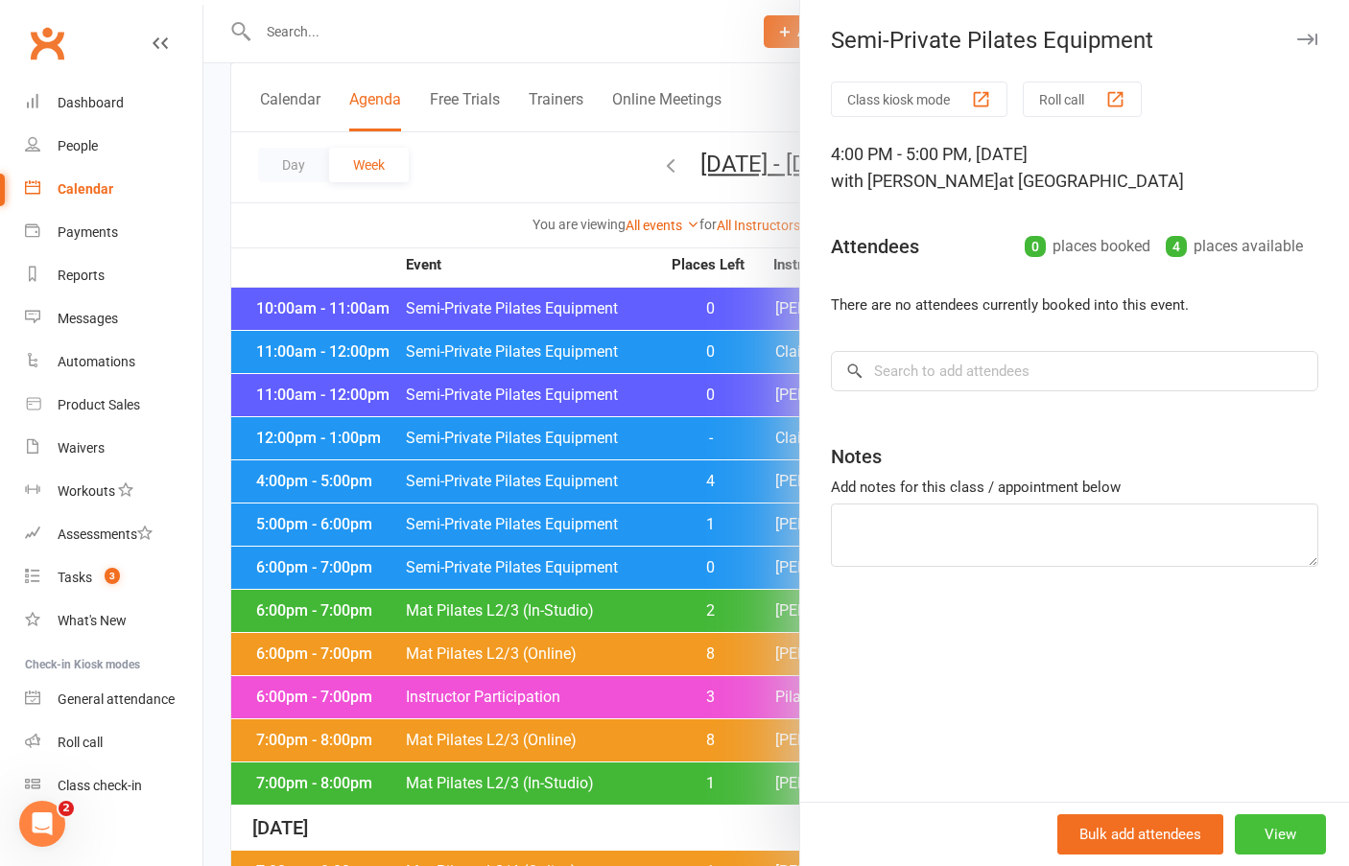
click at [1272, 826] on button "View" at bounding box center [1280, 835] width 91 height 40
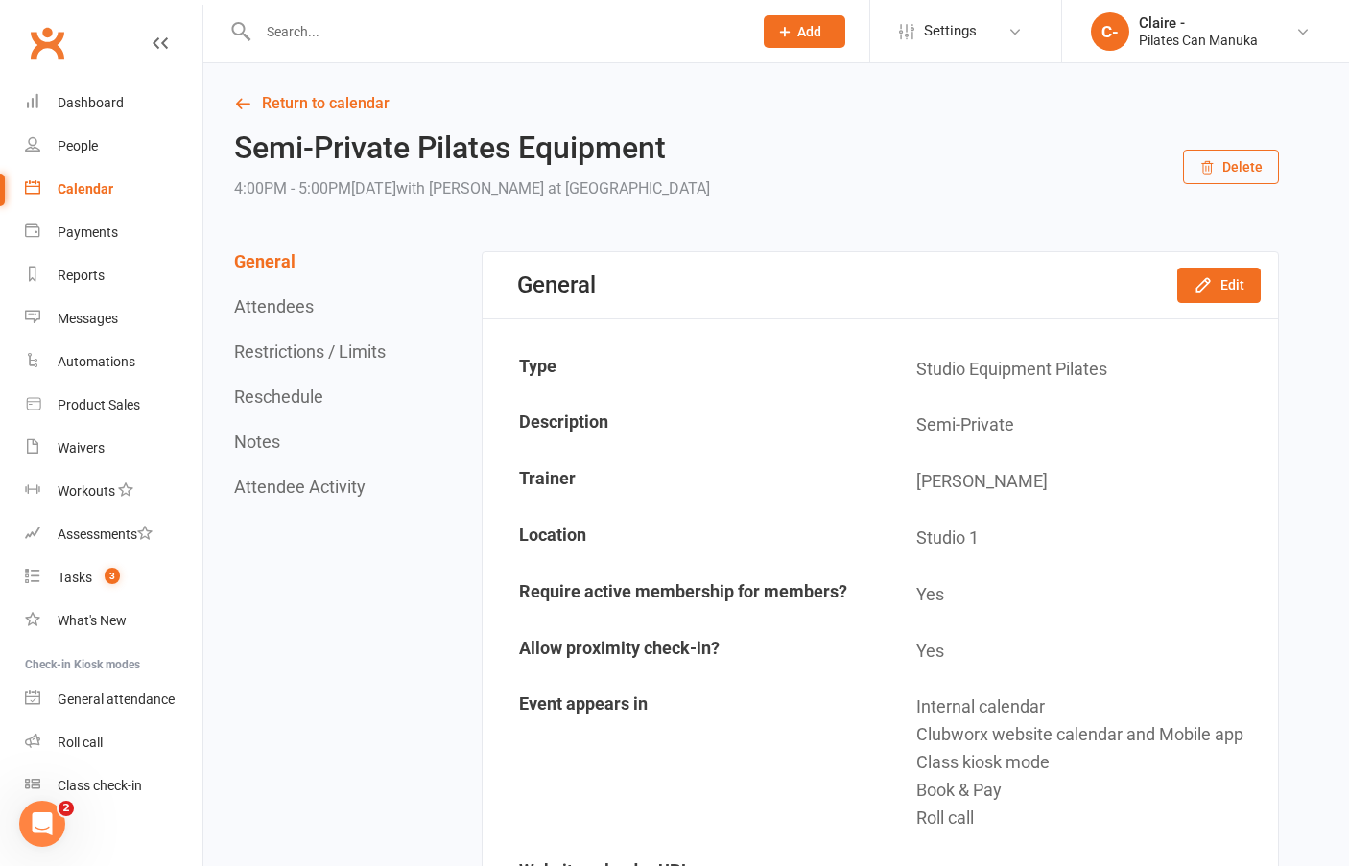
click at [1244, 170] on button "Delete" at bounding box center [1231, 167] width 96 height 35
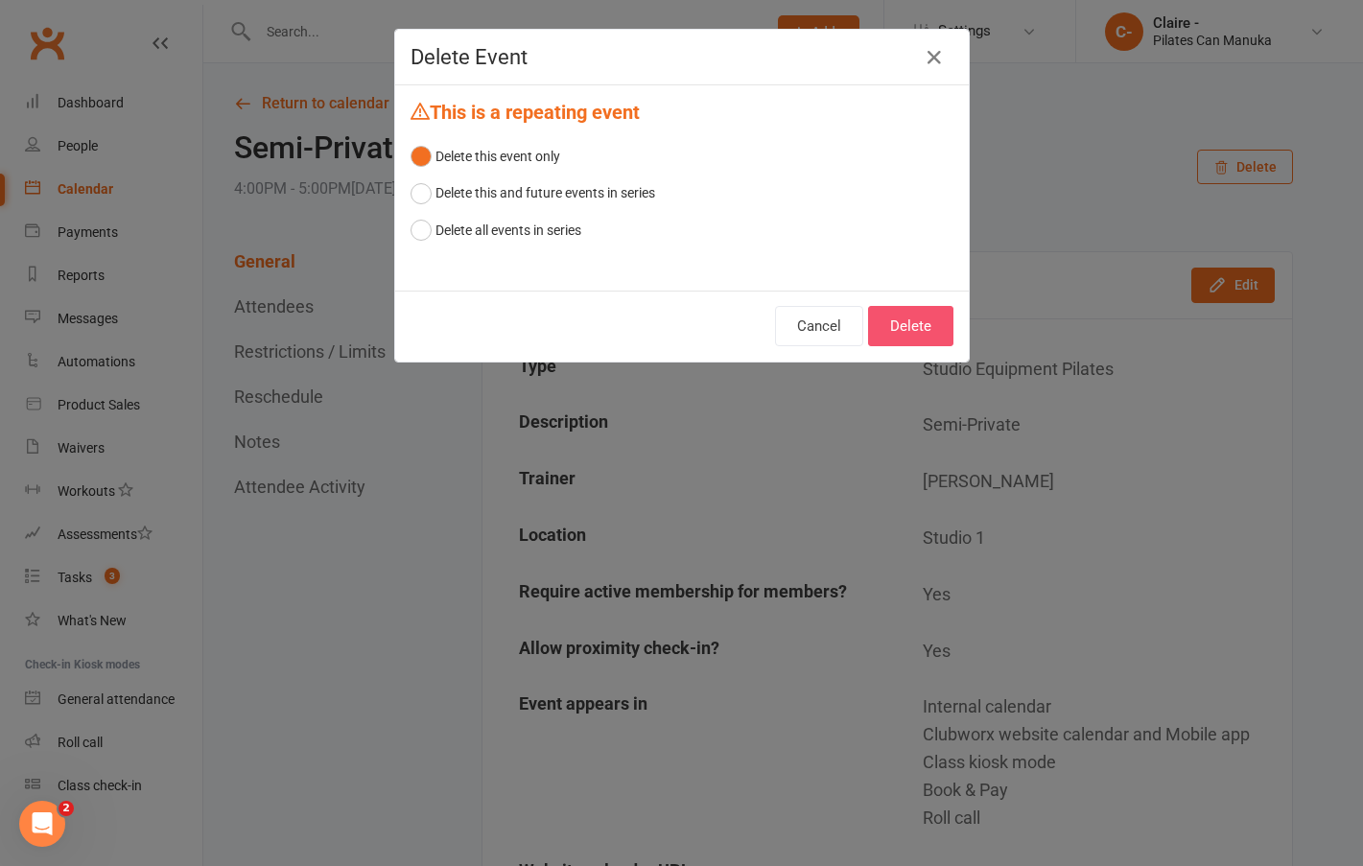
click at [906, 321] on button "Delete" at bounding box center [910, 326] width 85 height 40
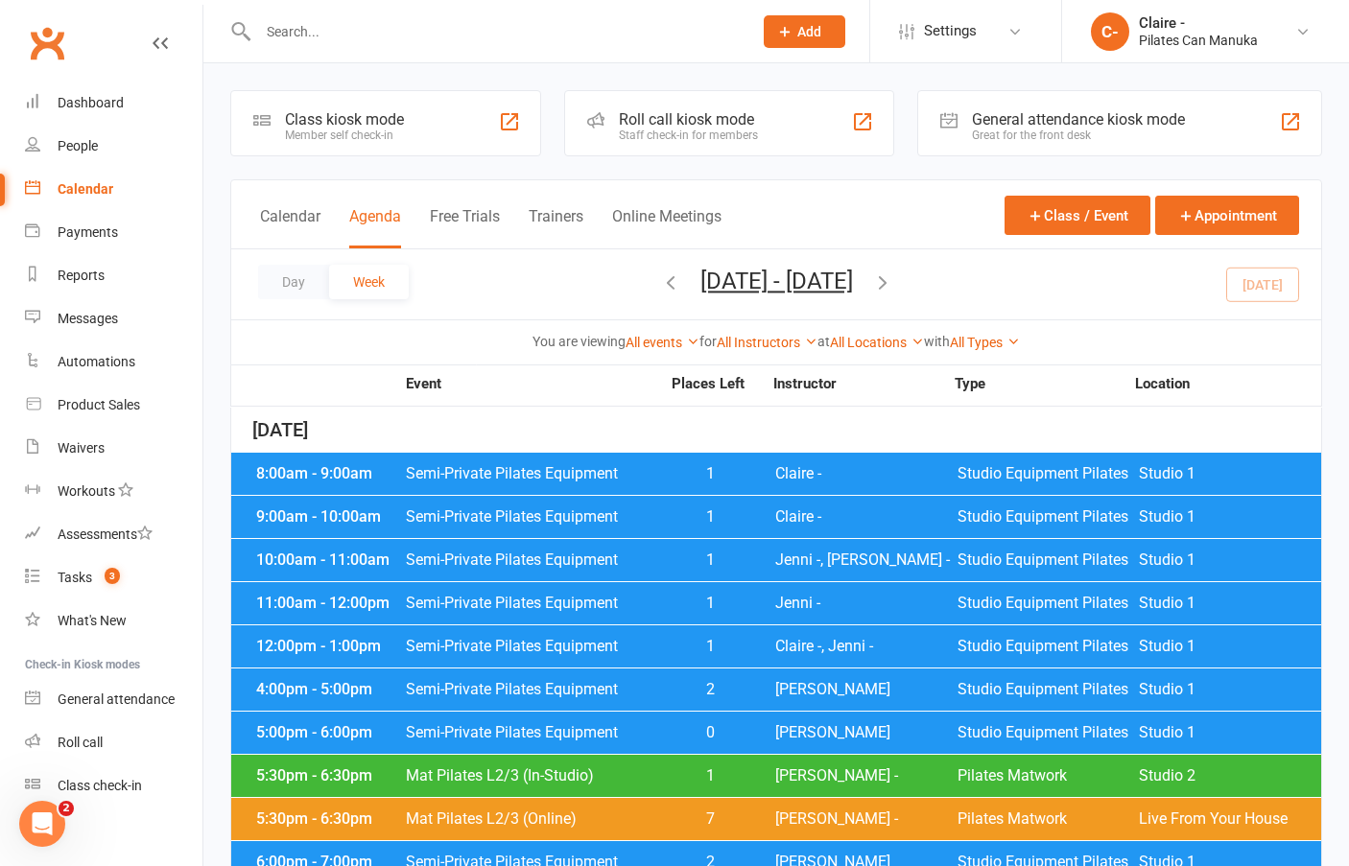
drag, startPoint x: 88, startPoint y: 181, endPoint x: 203, endPoint y: 258, distance: 138.4
click at [88, 181] on div "Calendar" at bounding box center [86, 188] width 56 height 15
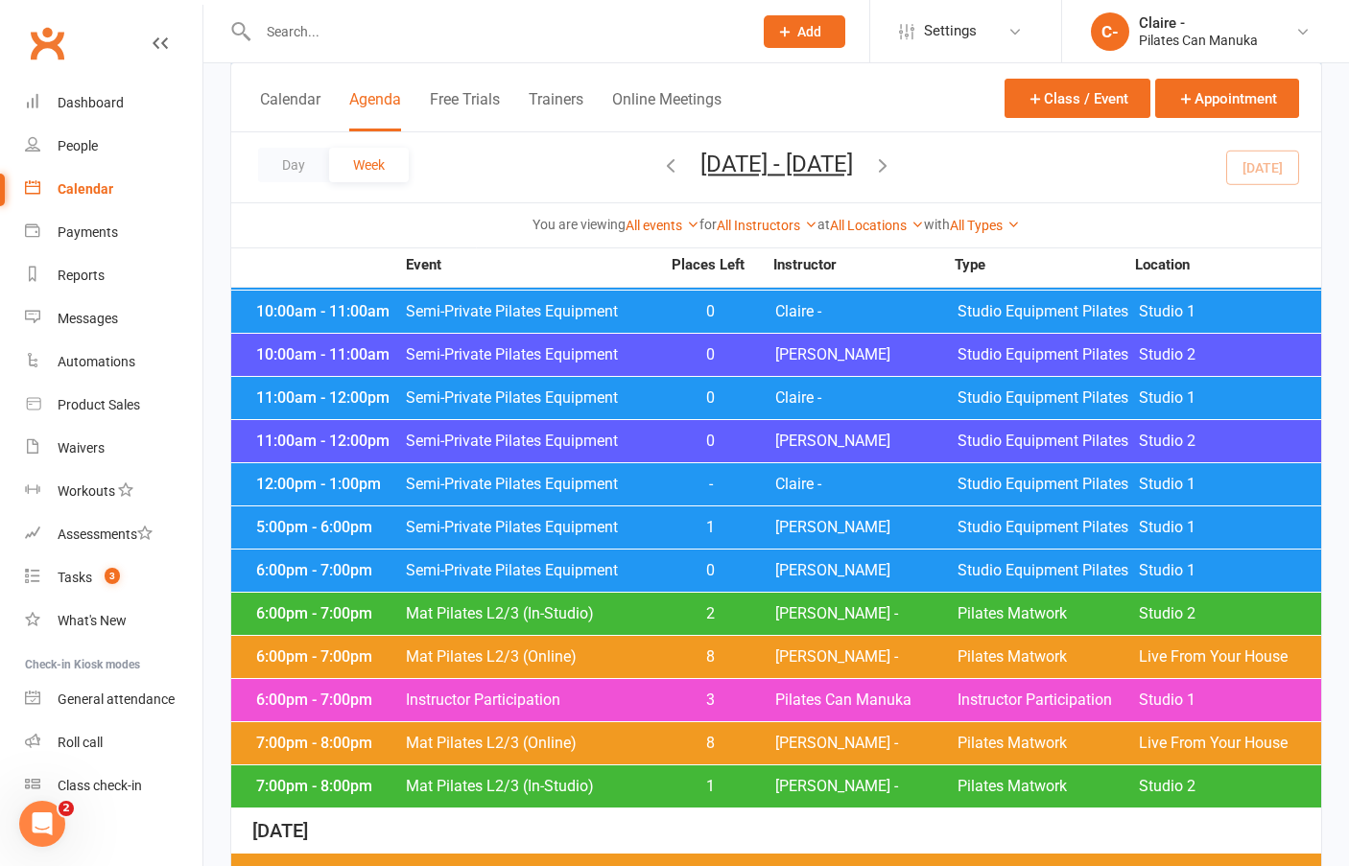
scroll to position [959, 0]
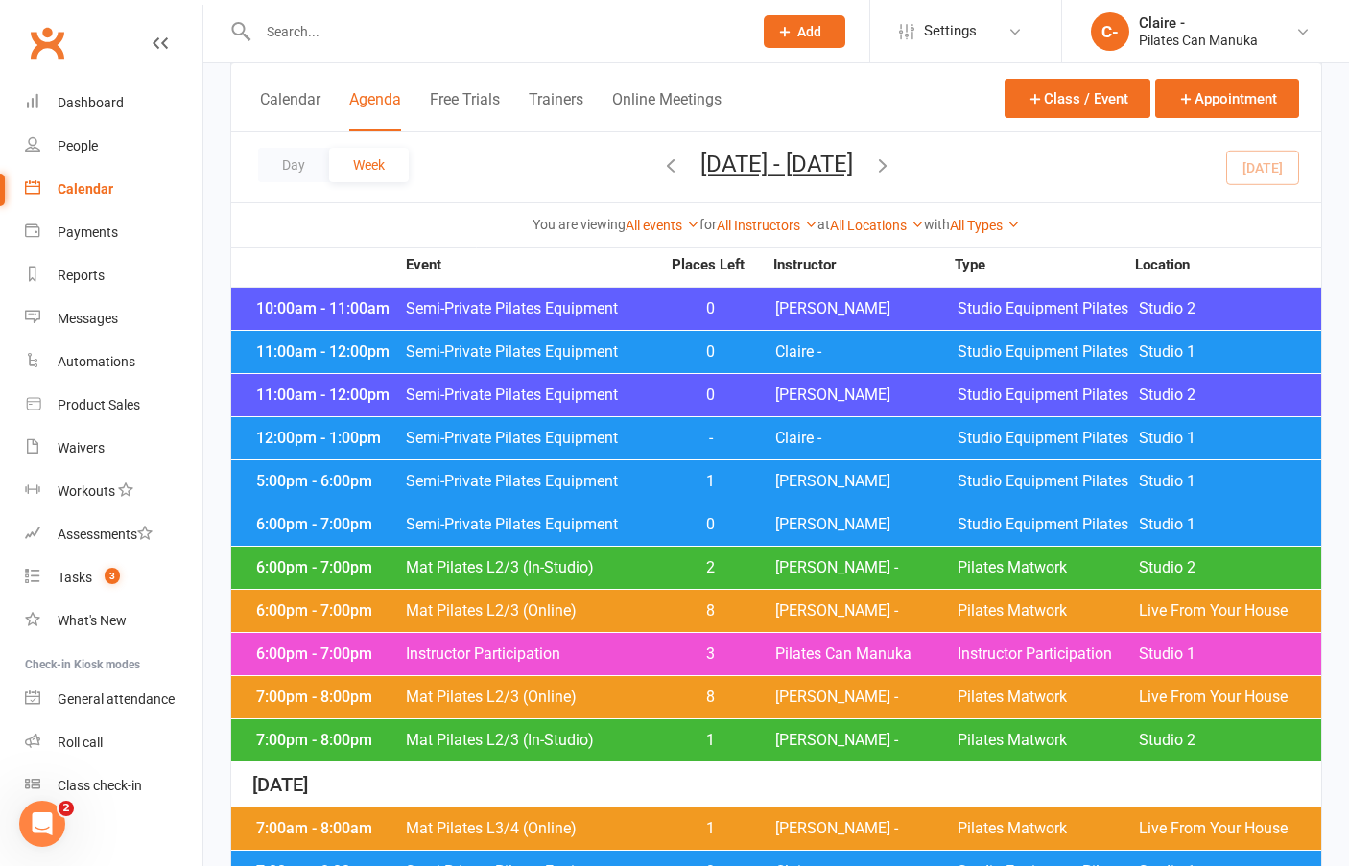
click at [779, 734] on div "7:00pm - 8:00pm Mat Pilates L2/3 (In-Studio) 1 [PERSON_NAME] - Pilates Matwork …" at bounding box center [776, 741] width 1090 height 42
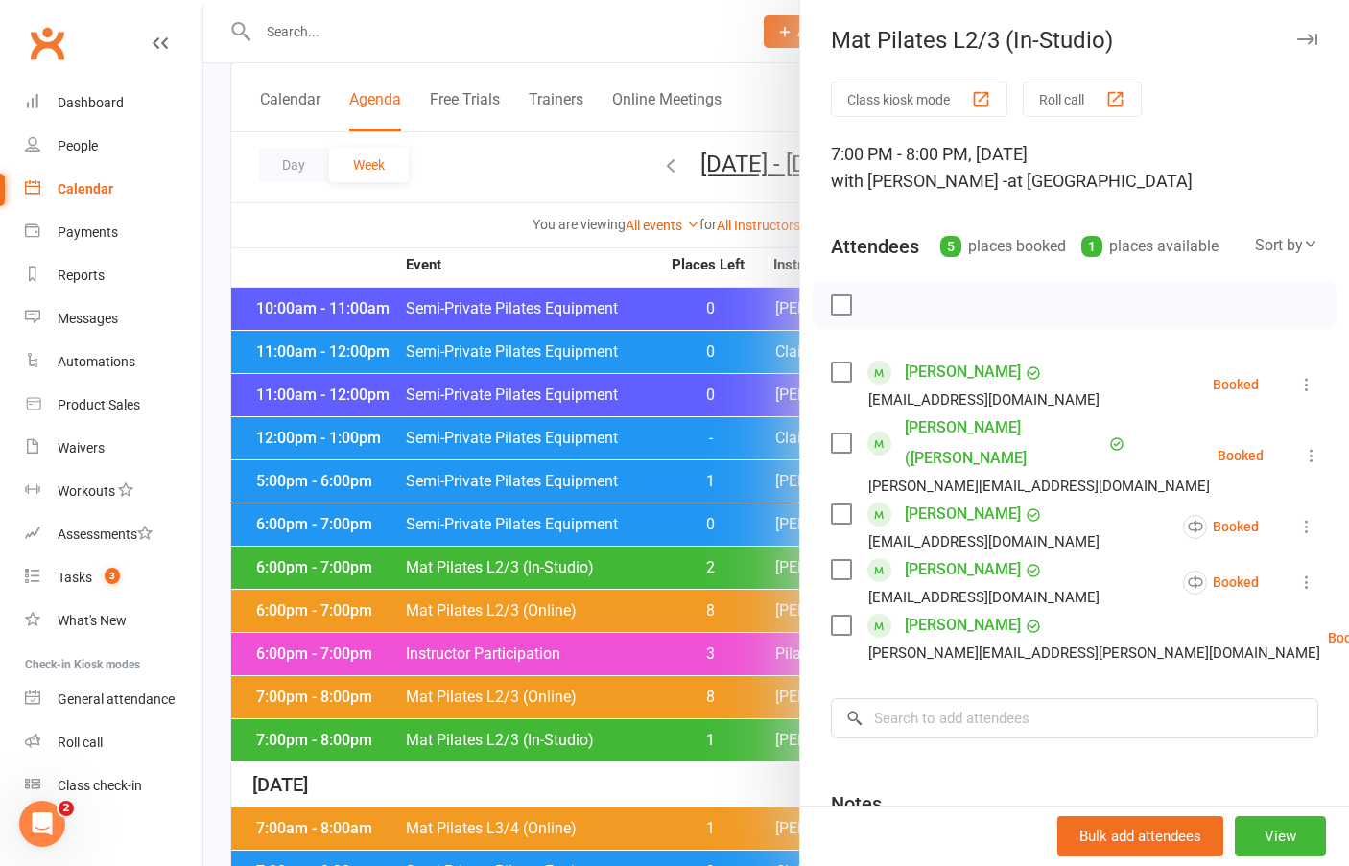
click at [692, 258] on div at bounding box center [776, 433] width 1146 height 866
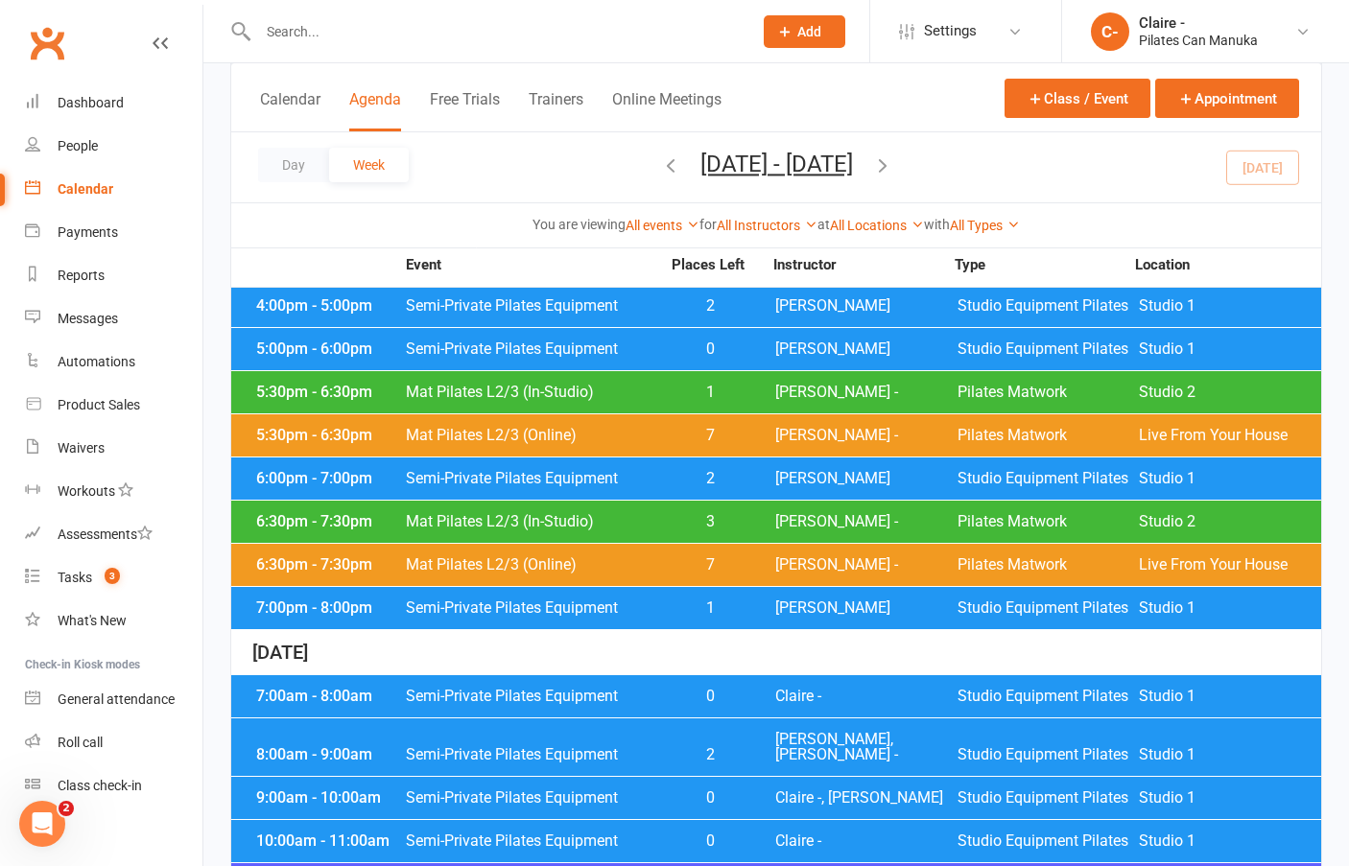
scroll to position [288, 0]
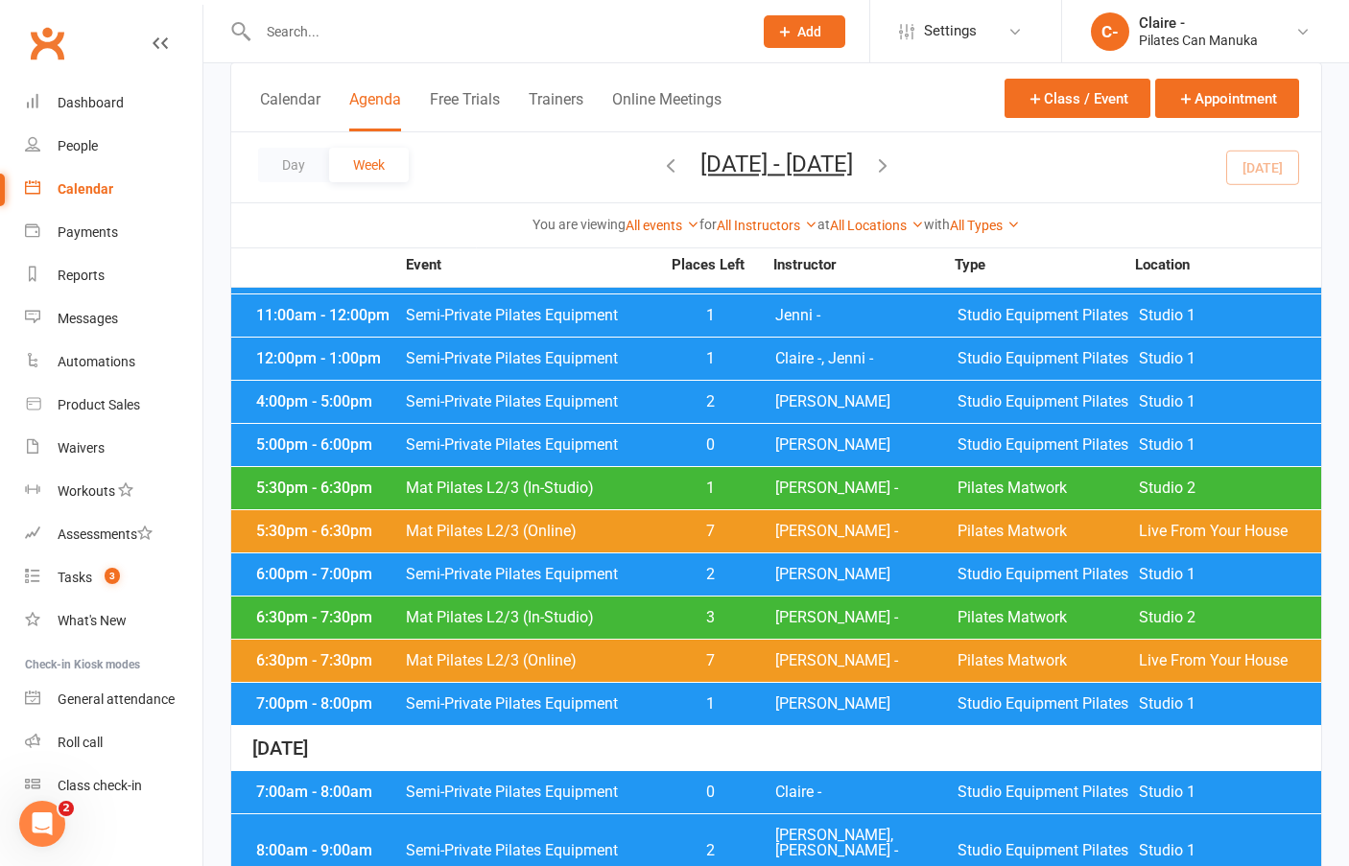
click at [794, 486] on span "[PERSON_NAME] -" at bounding box center [866, 488] width 182 height 15
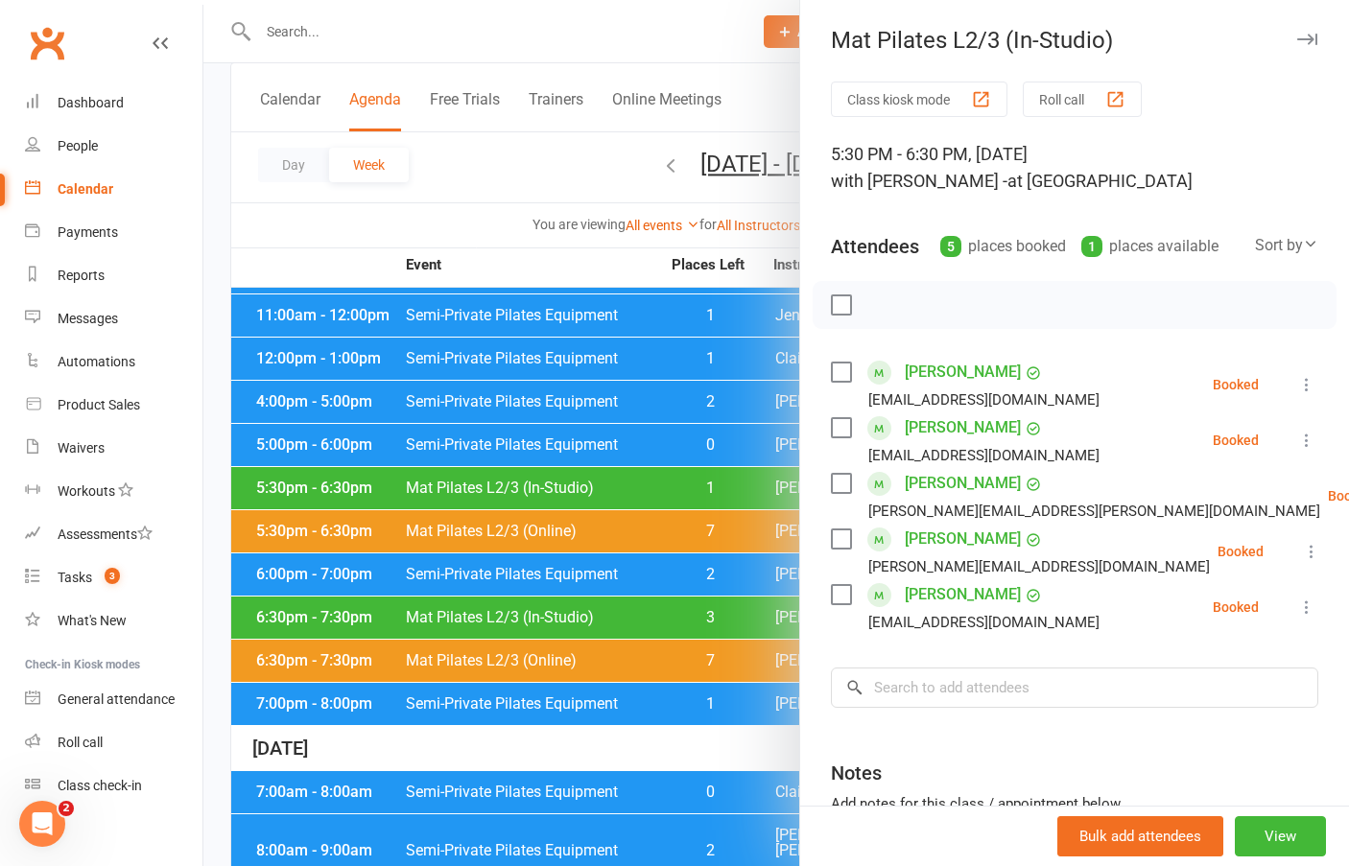
click at [667, 279] on div at bounding box center [776, 433] width 1146 height 866
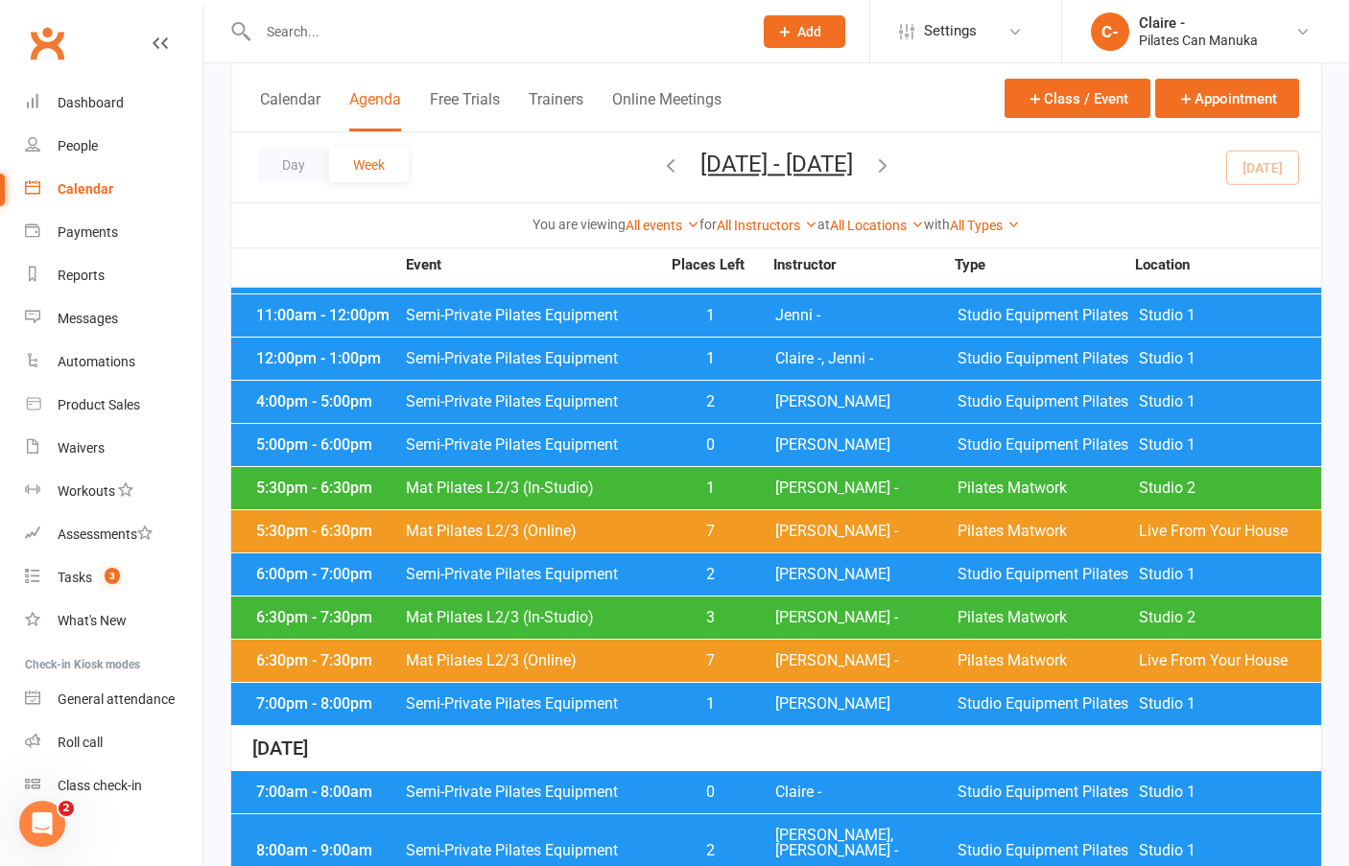
click at [784, 617] on span "[PERSON_NAME] -" at bounding box center [866, 617] width 182 height 15
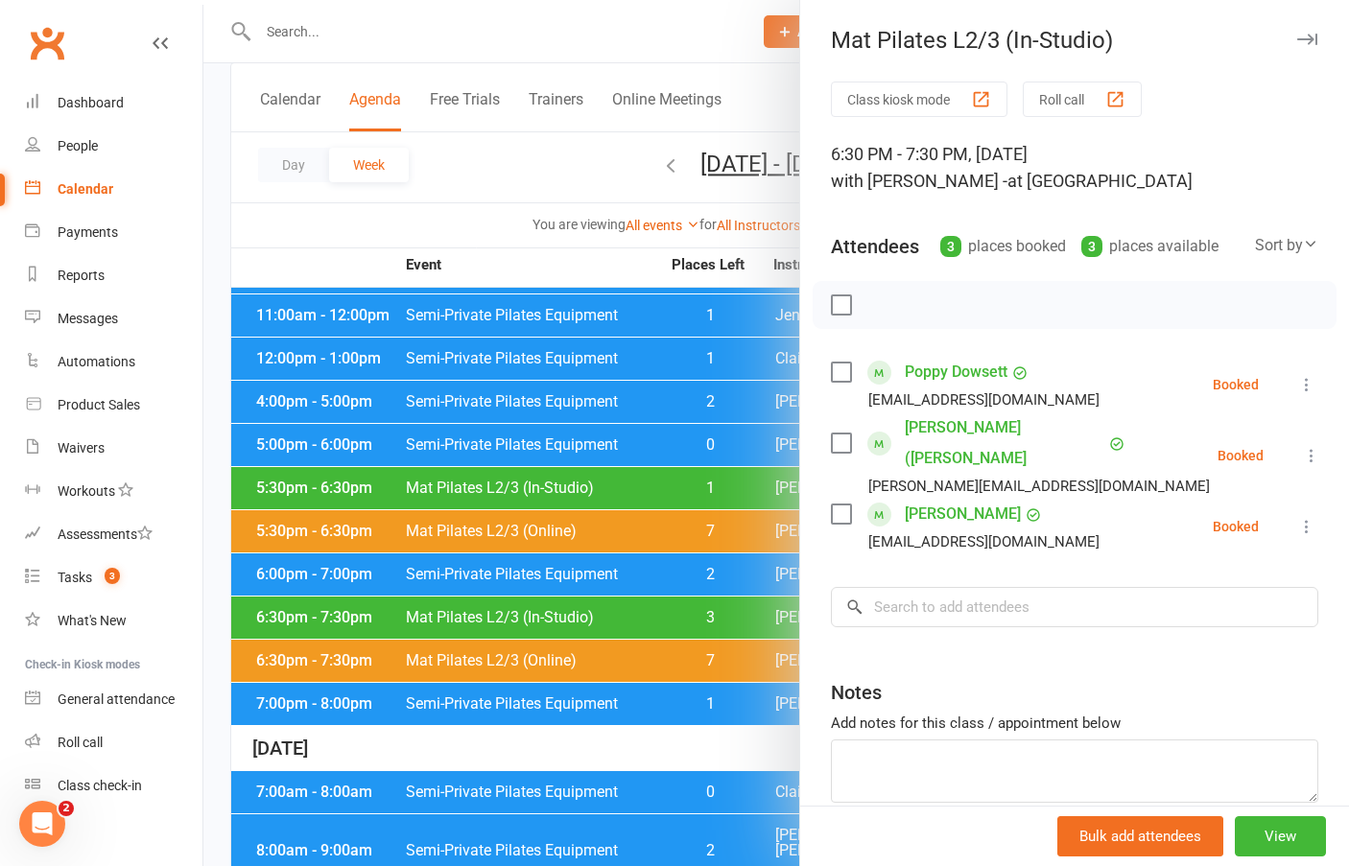
click at [583, 267] on div at bounding box center [776, 433] width 1146 height 866
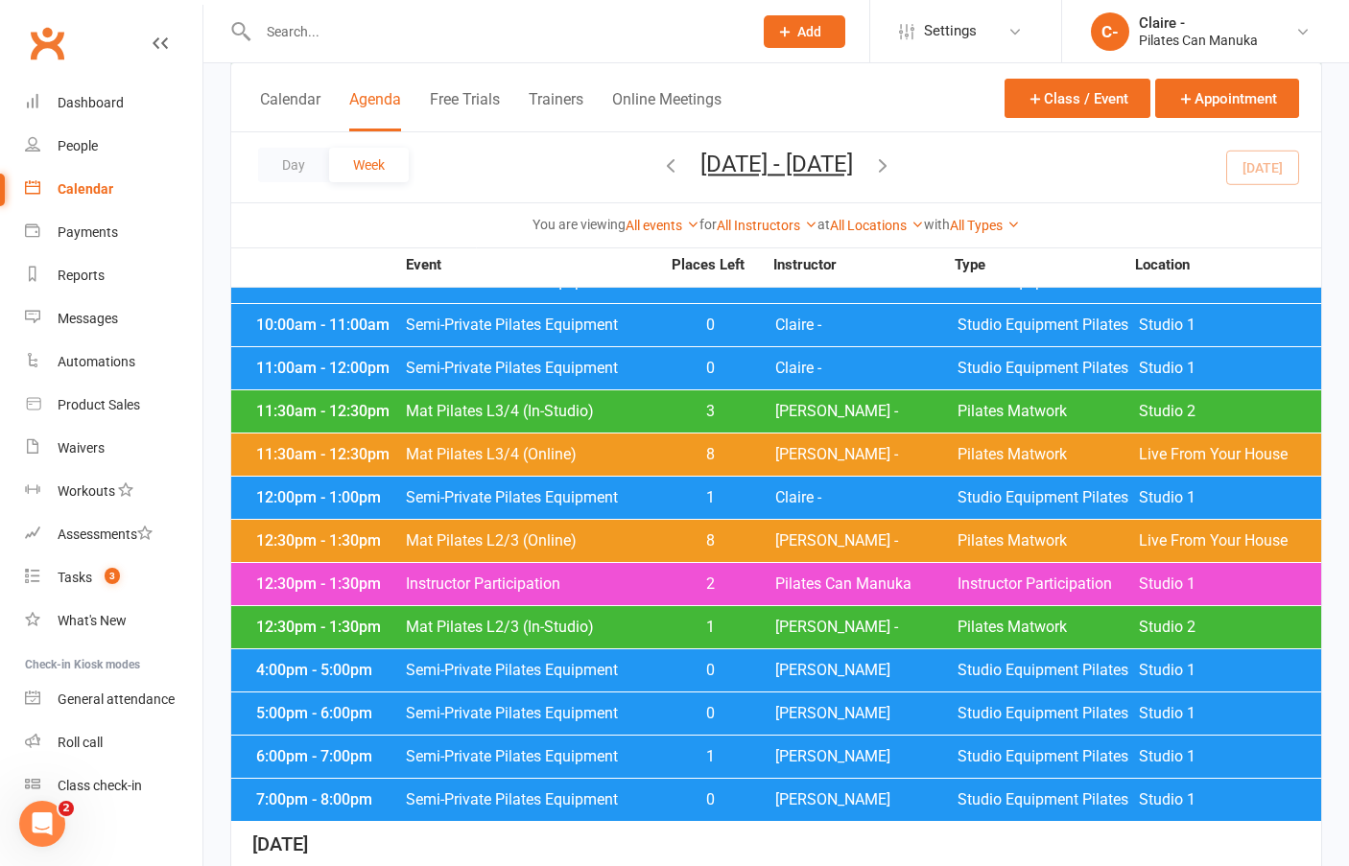
scroll to position [1727, 0]
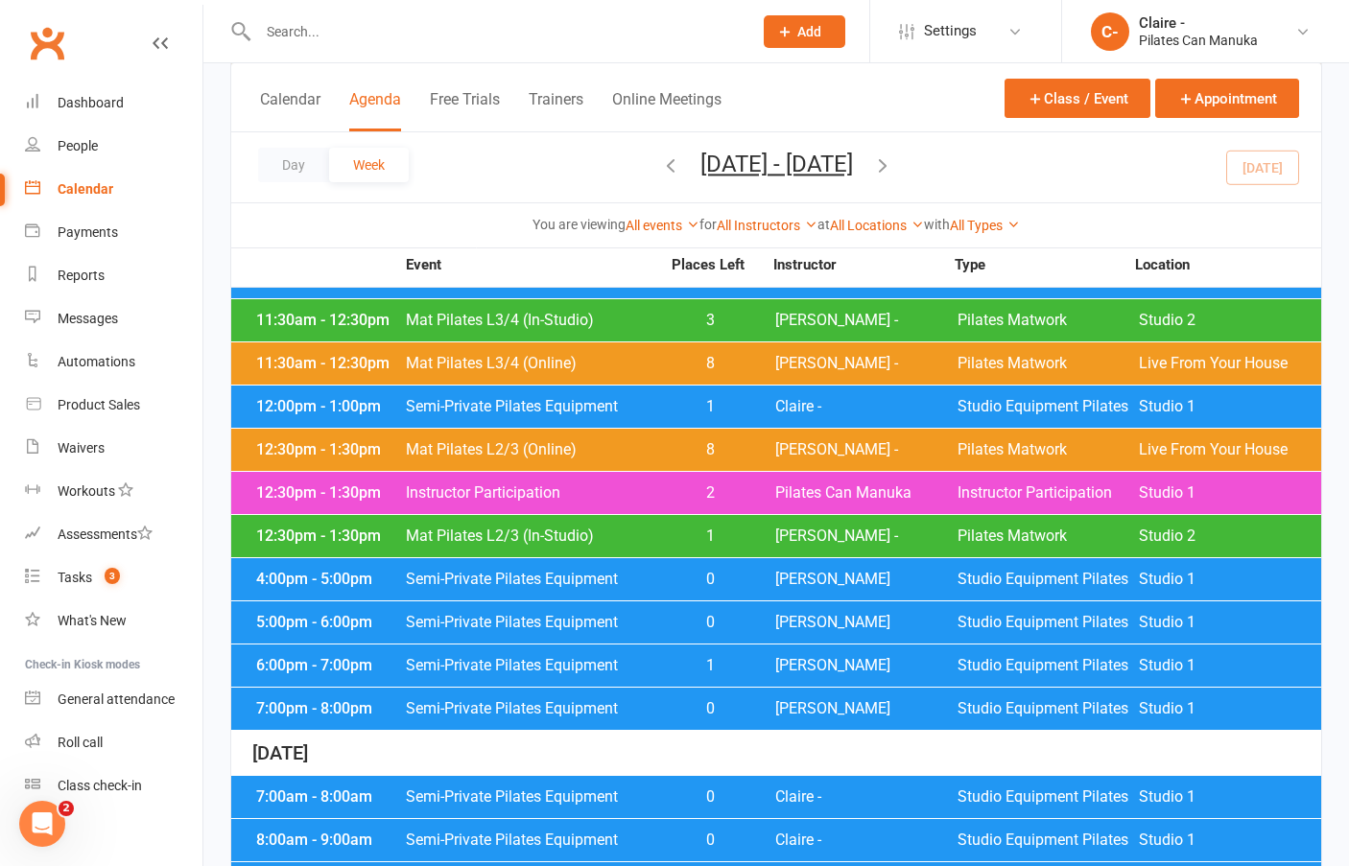
click at [810, 645] on div "6:00pm - 7:00pm Semi-Private Pilates Equipment 1 Claire D Studio Equipment Pila…" at bounding box center [776, 666] width 1090 height 42
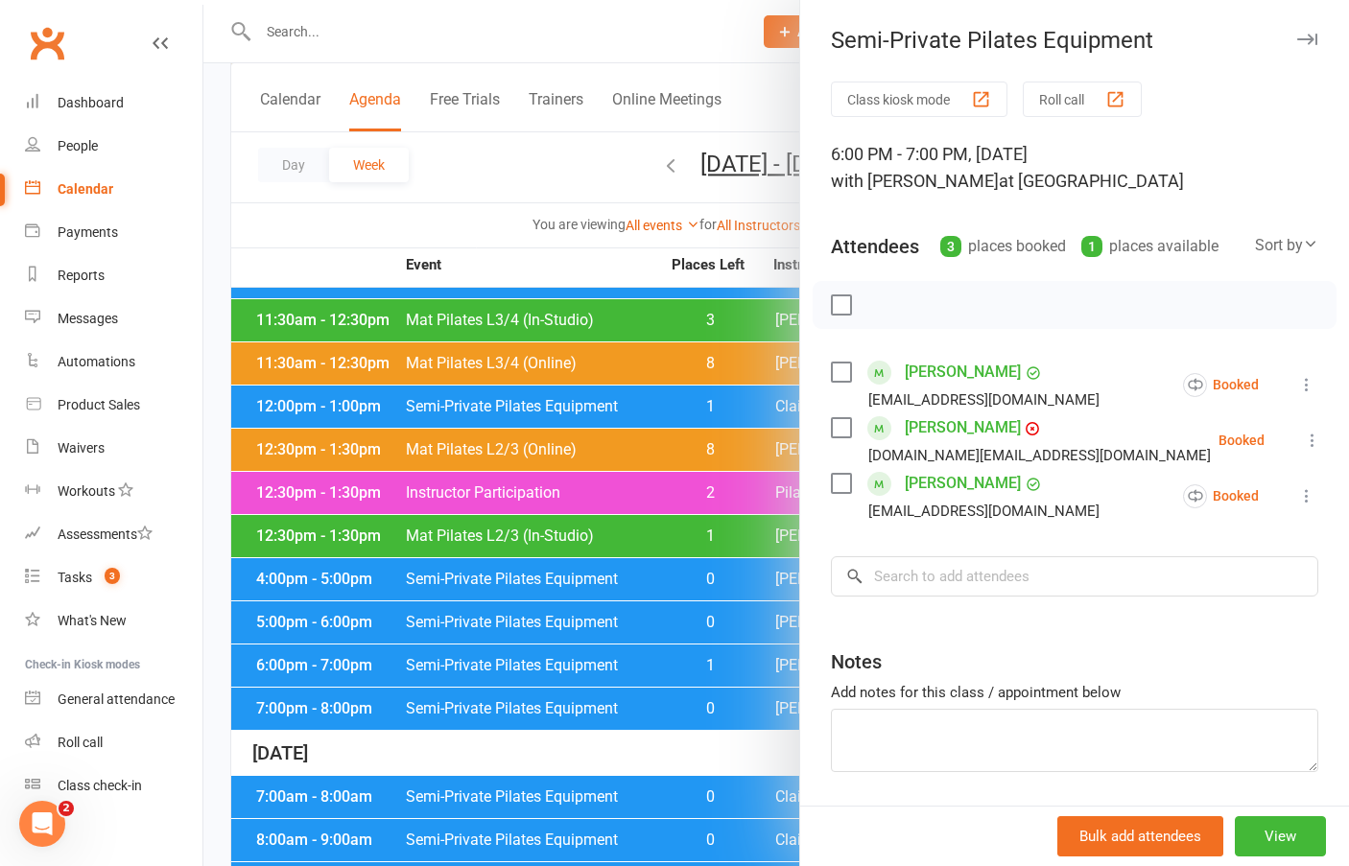
click at [604, 276] on div at bounding box center [776, 433] width 1146 height 866
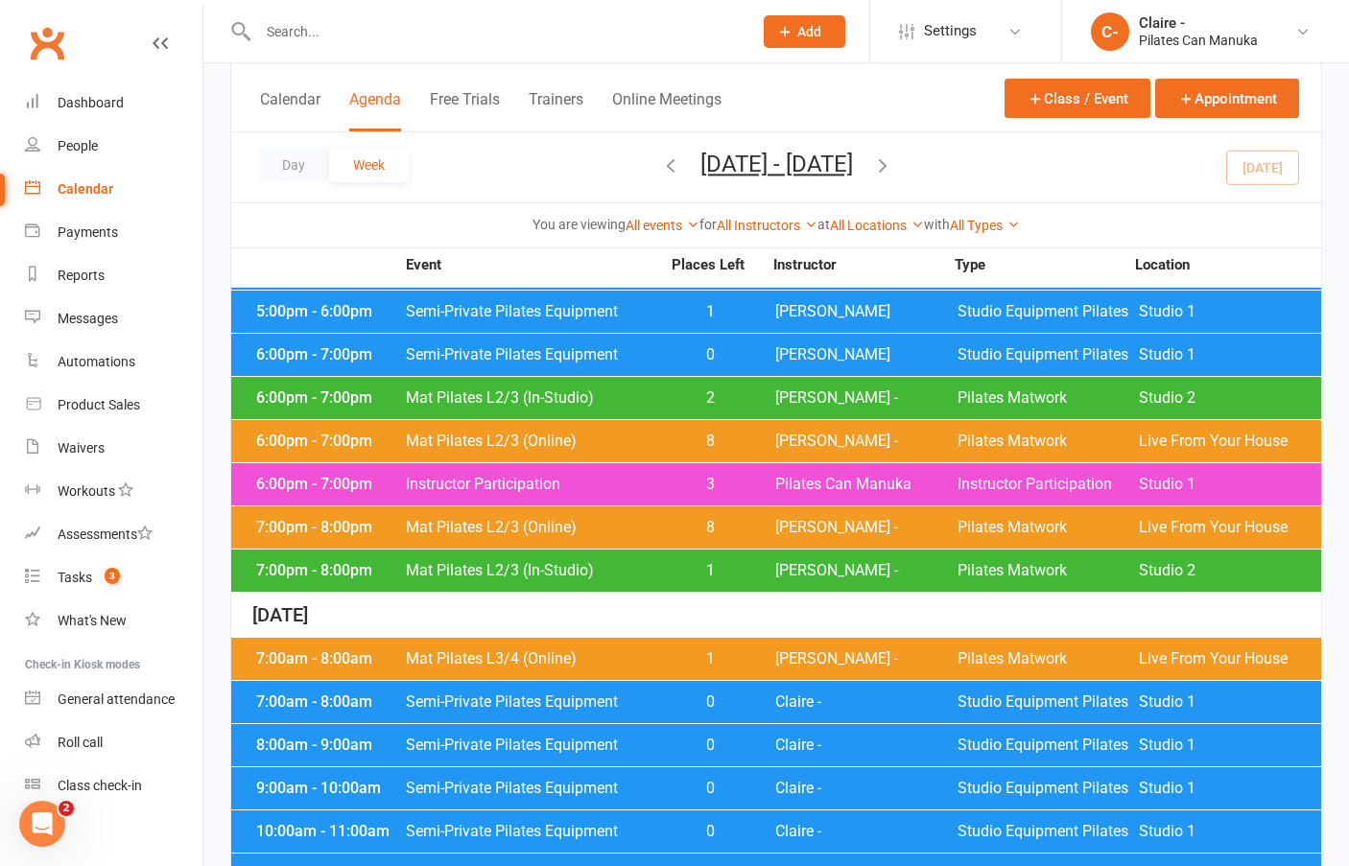
scroll to position [1105, 0]
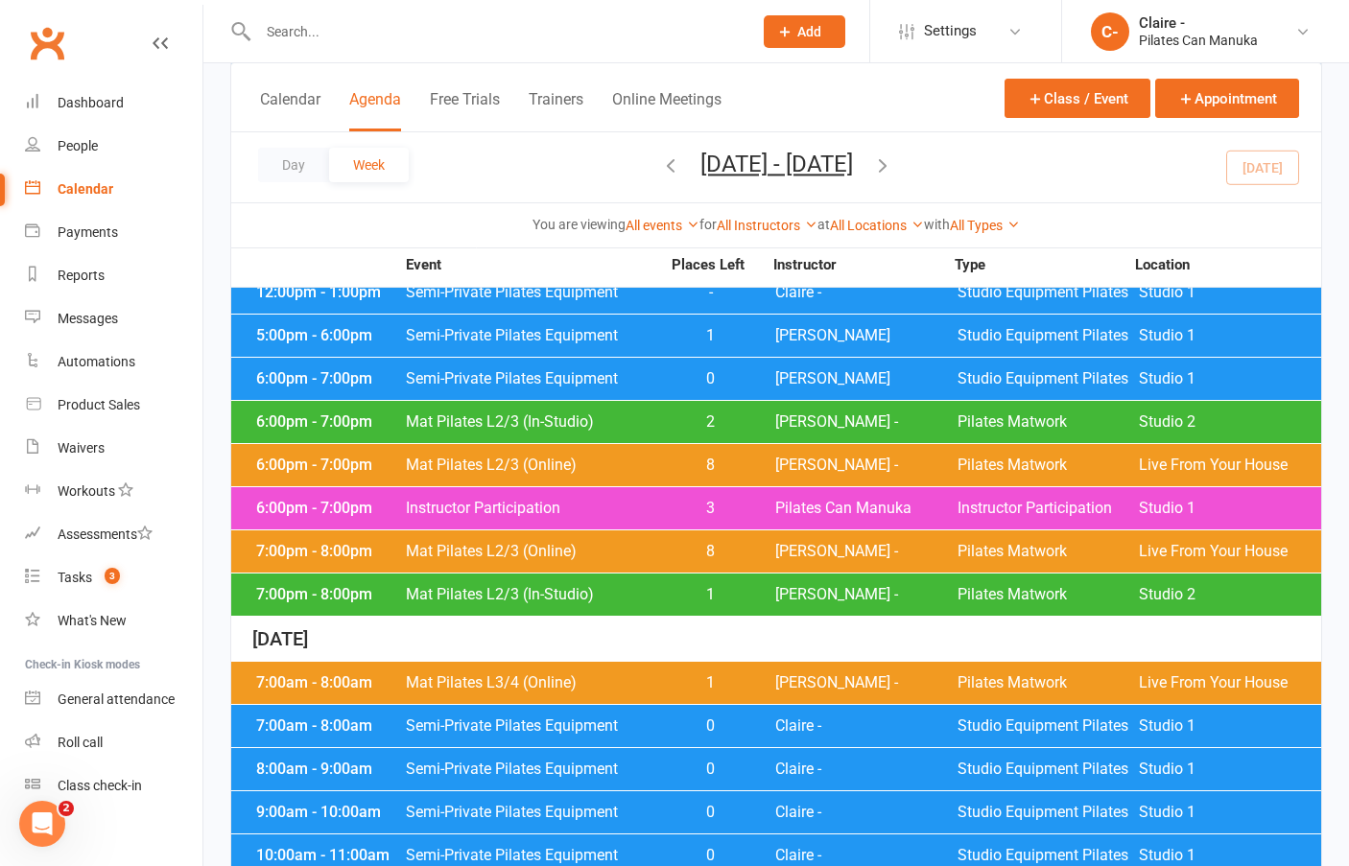
click at [550, 261] on strong "Event" at bounding box center [531, 265] width 253 height 14
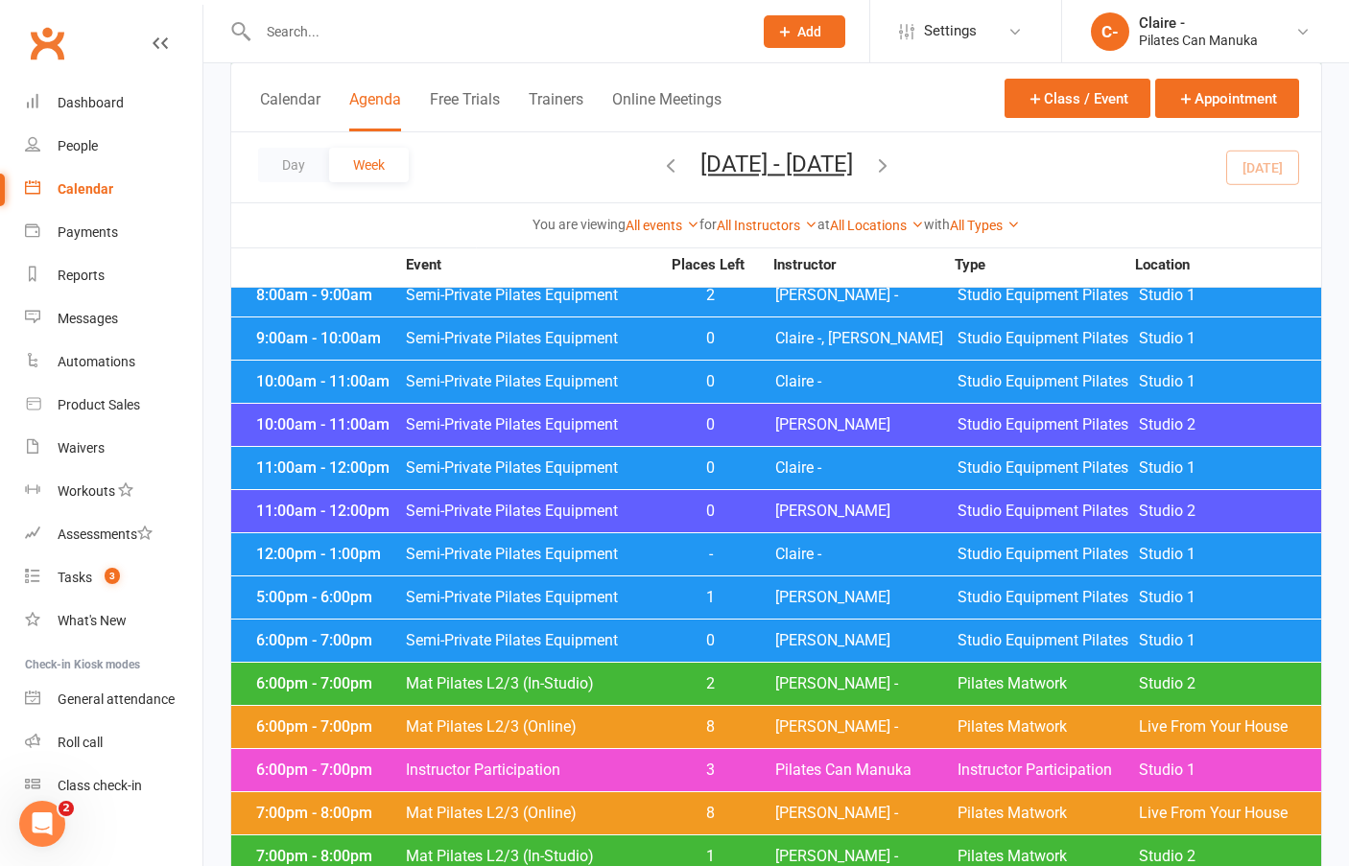
scroll to position [817, 0]
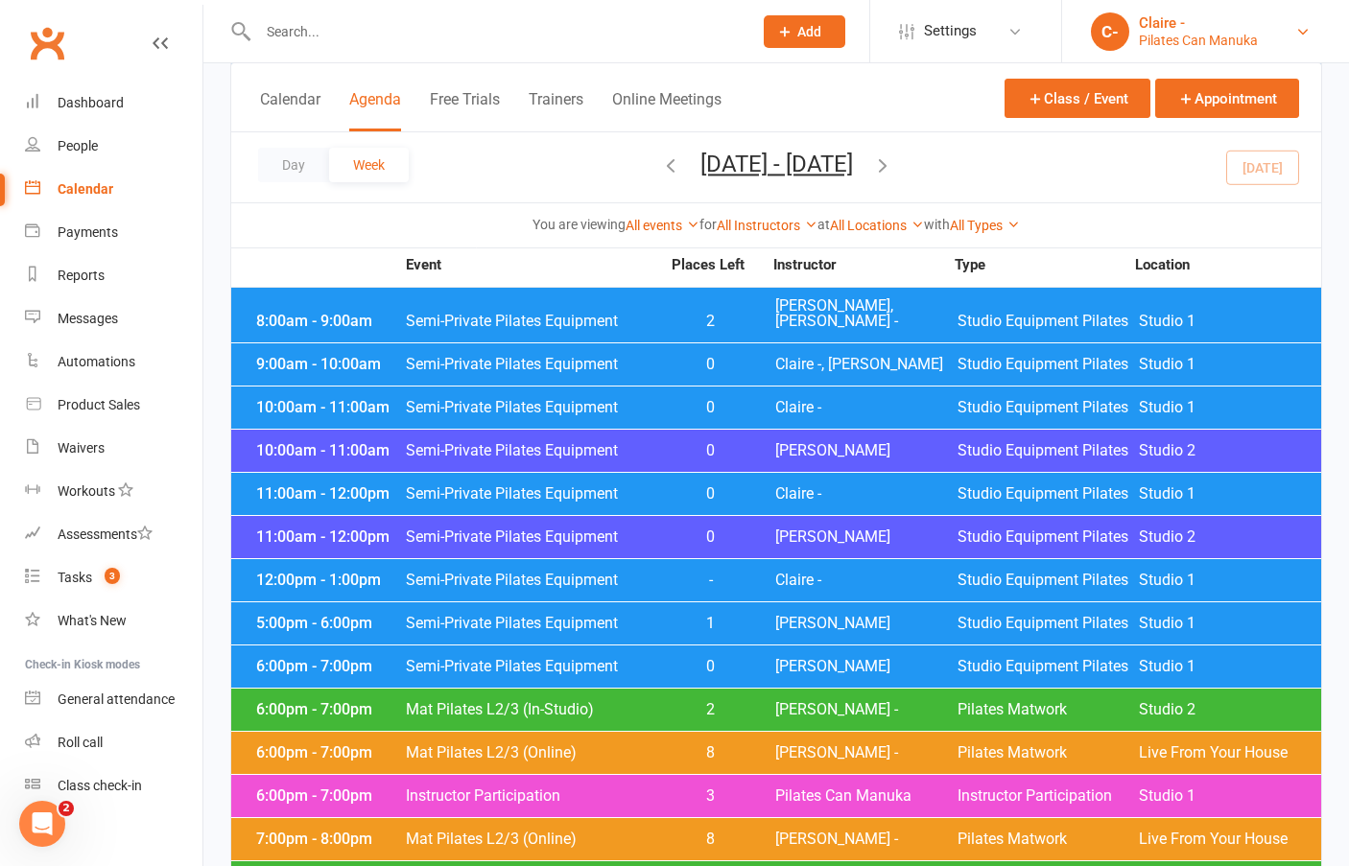
click at [1224, 32] on div "Pilates Can Manuka" at bounding box center [1198, 40] width 119 height 17
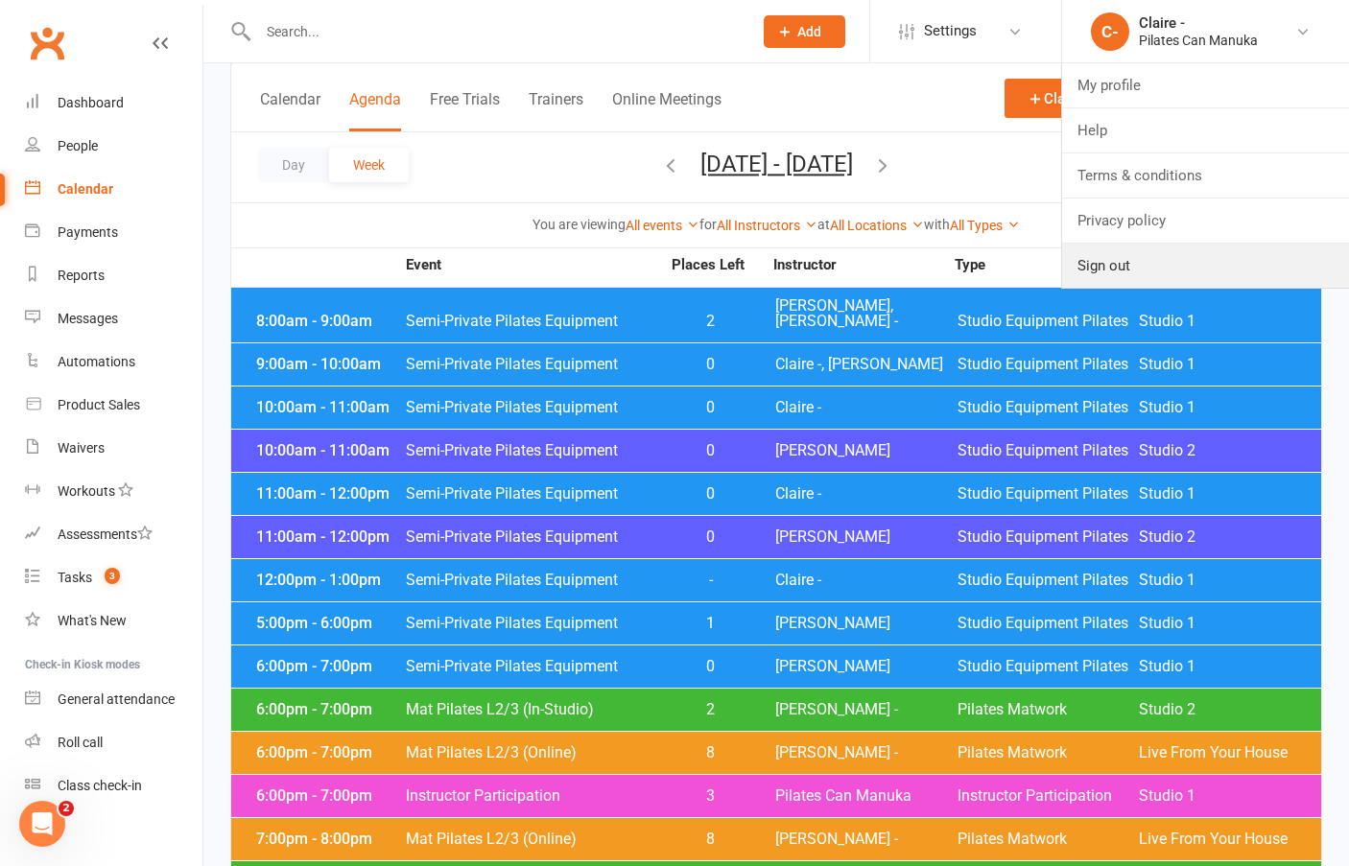
drag, startPoint x: 1104, startPoint y: 258, endPoint x: 934, endPoint y: 156, distance: 197.9
click at [1104, 258] on link "Sign out" at bounding box center [1205, 266] width 287 height 44
